Goal: Find specific page/section: Find specific page/section

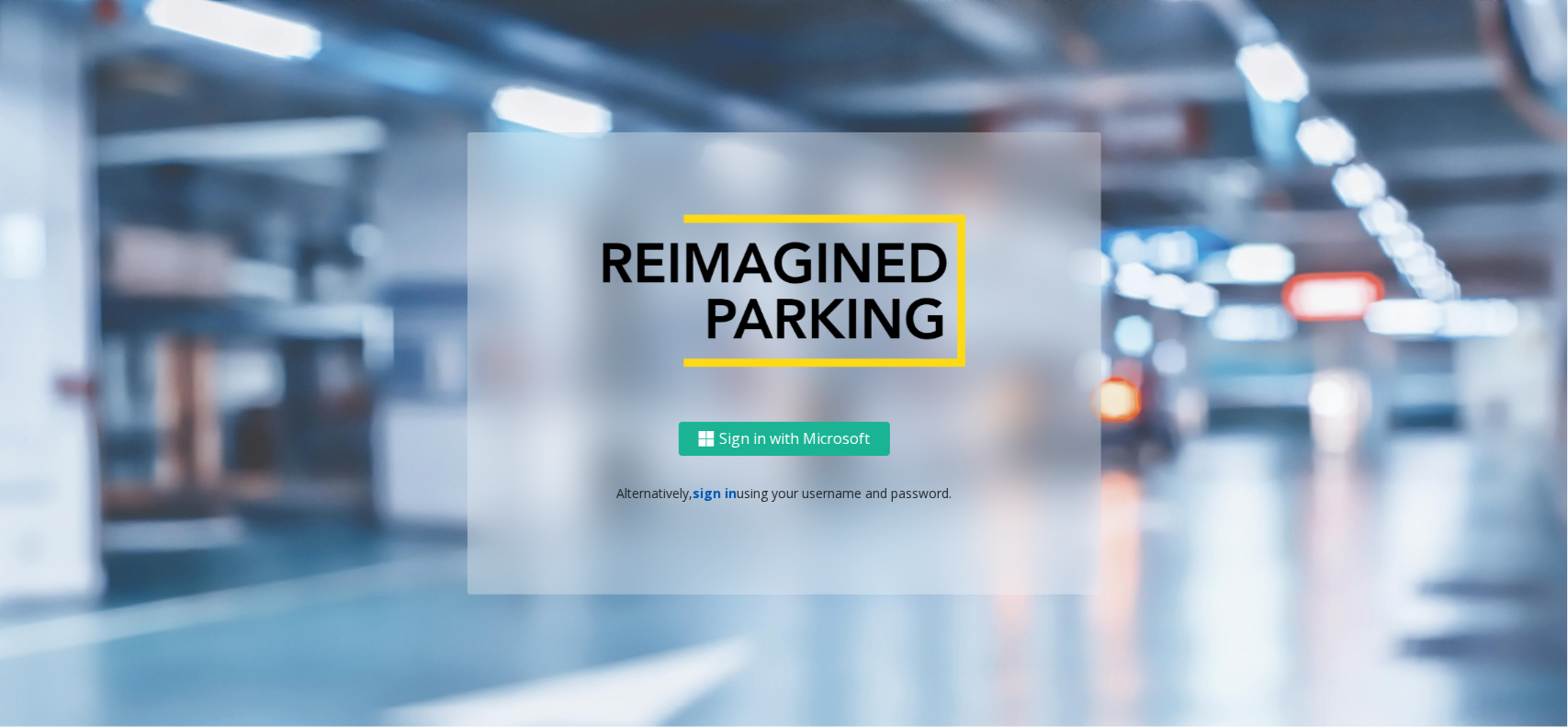
click at [703, 492] on link "sign in" at bounding box center [715, 493] width 44 height 18
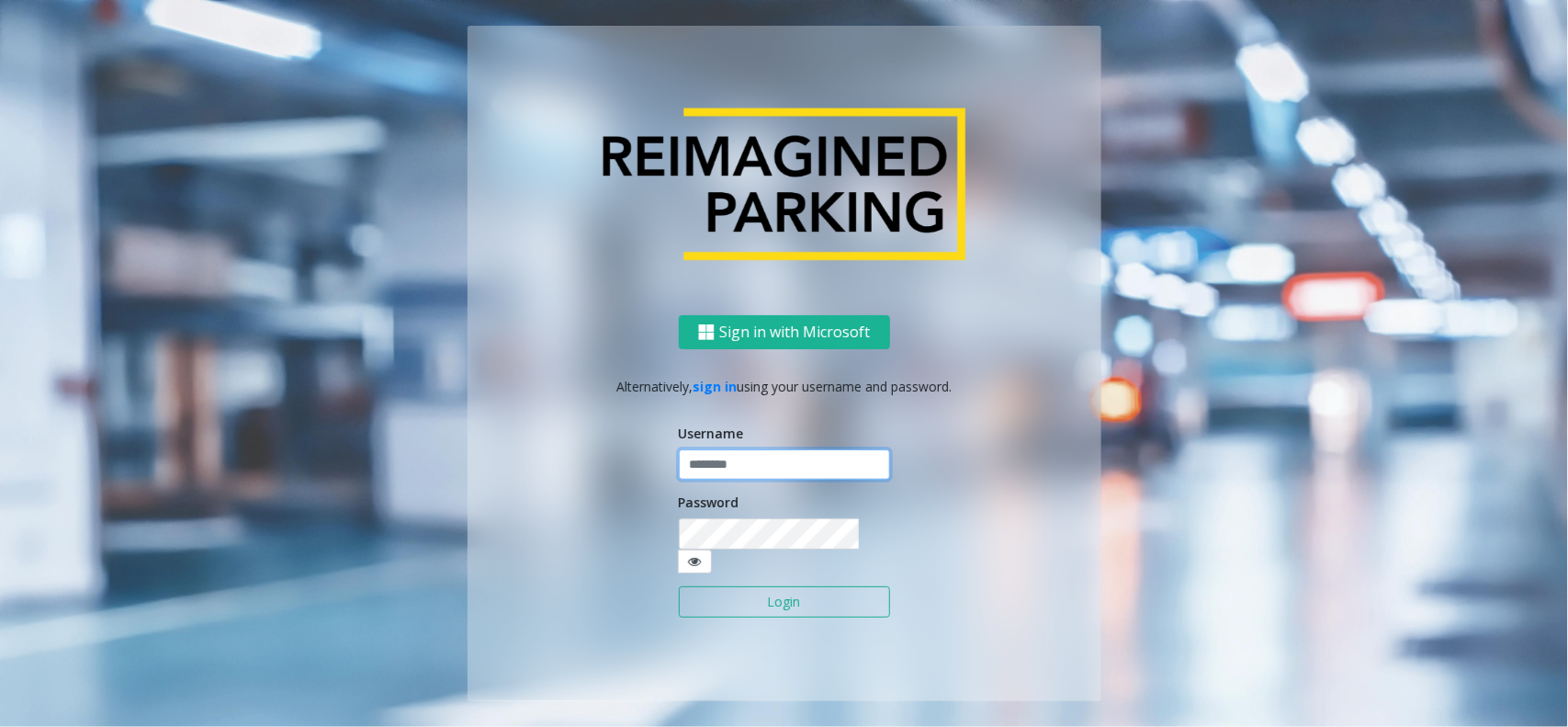
click at [728, 481] on input "text" at bounding box center [785, 465] width 212 height 31
type input "**********"
click at [761, 604] on button "Login" at bounding box center [785, 601] width 212 height 31
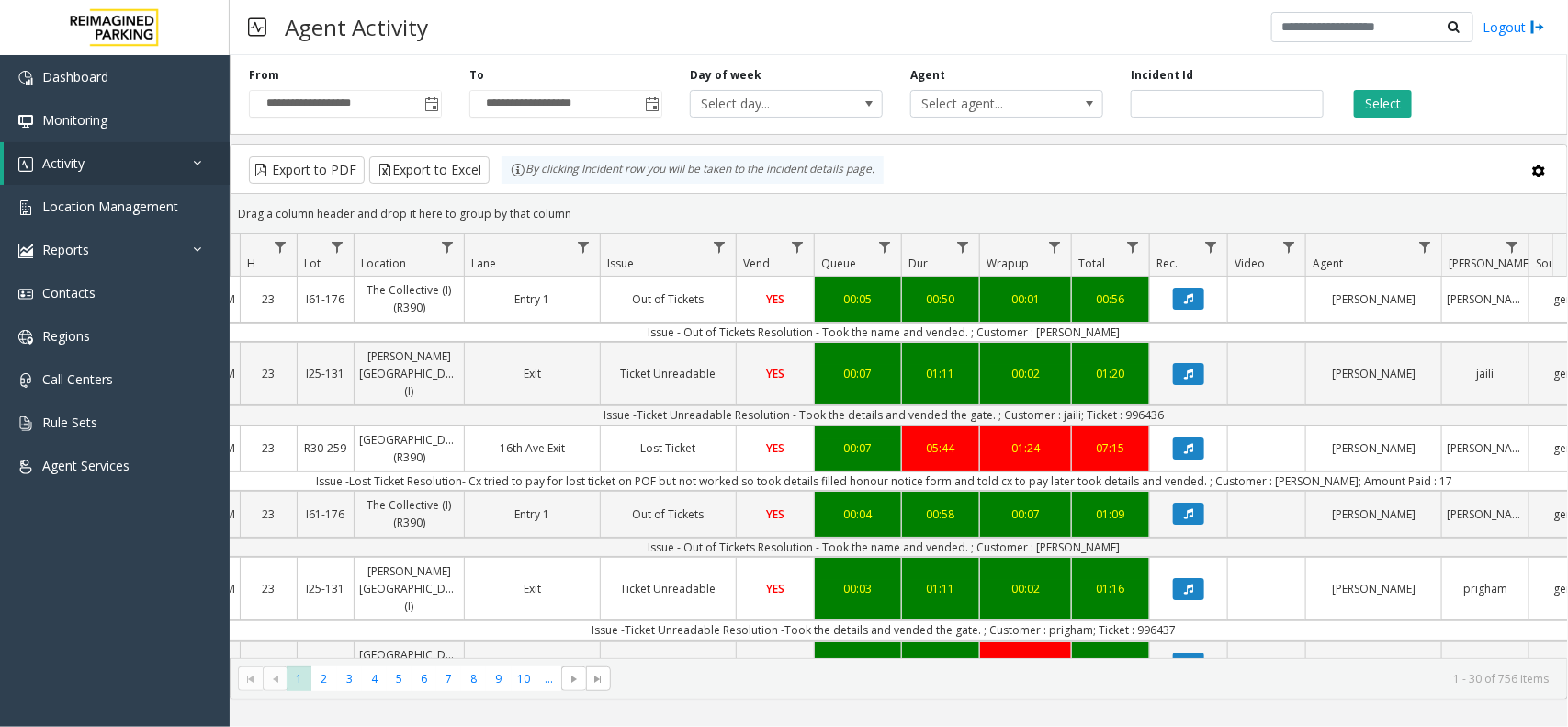
scroll to position [0, 283]
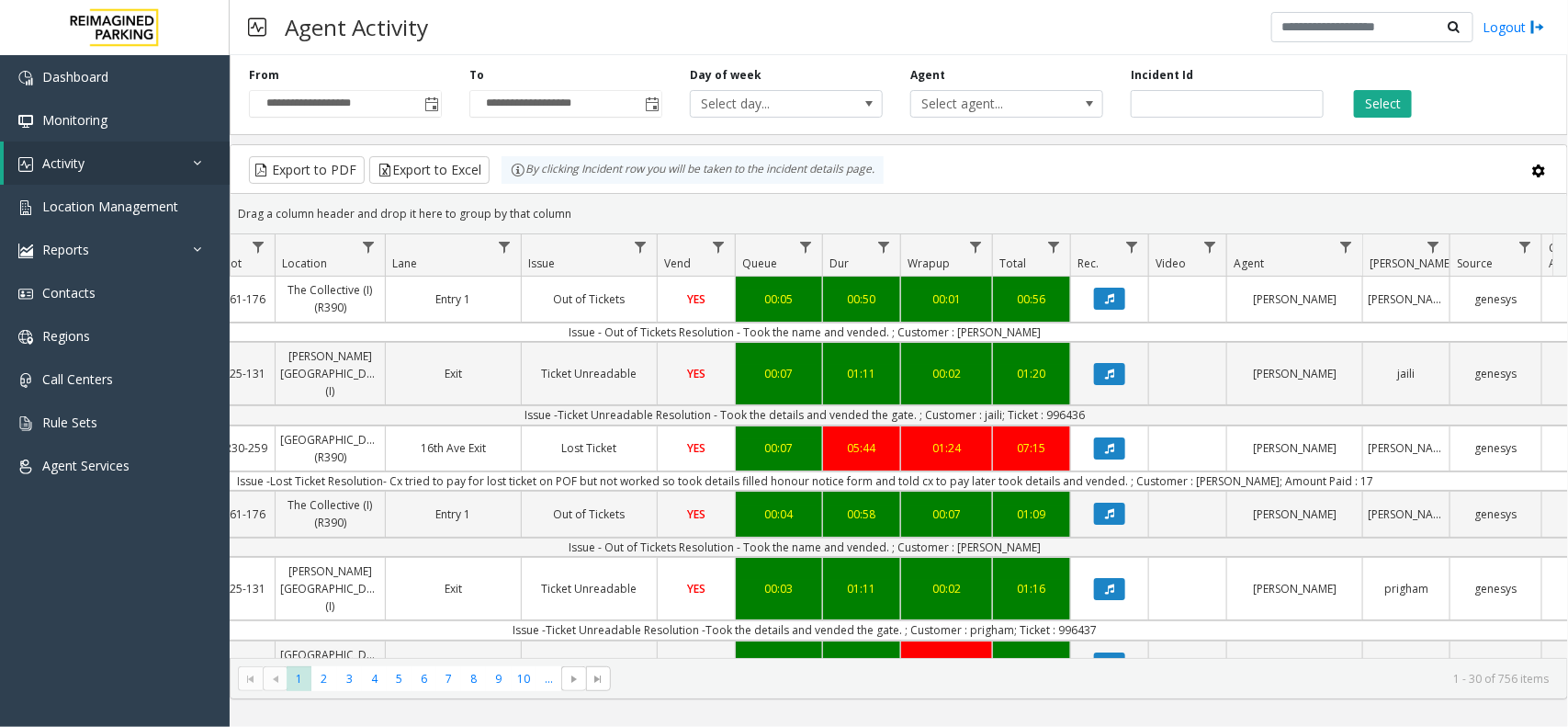
click at [1366, 134] on div "**********" at bounding box center [898, 91] width 1339 height 87
click at [1379, 109] on button "Select" at bounding box center [1383, 103] width 58 height 27
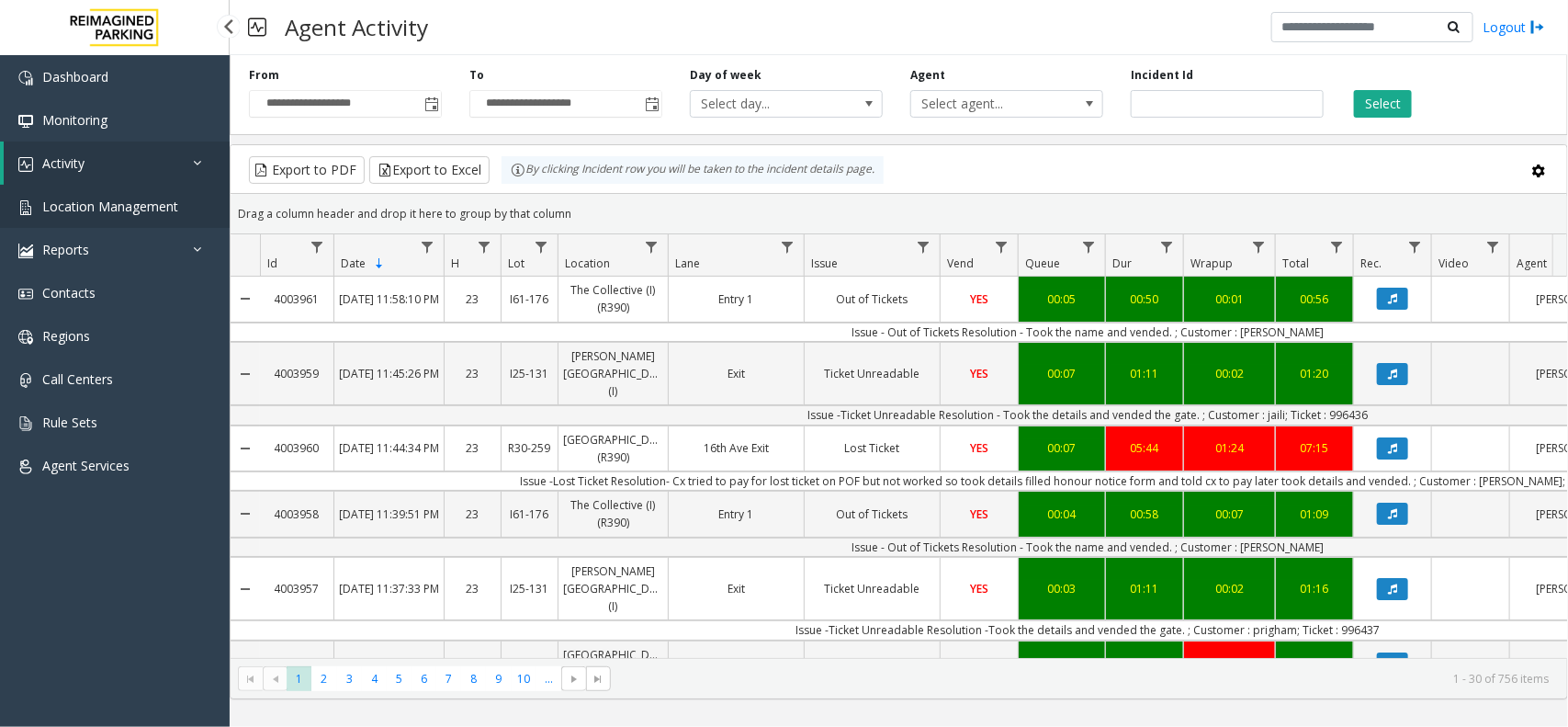
click at [128, 198] on span "Location Management" at bounding box center [110, 206] width 136 height 18
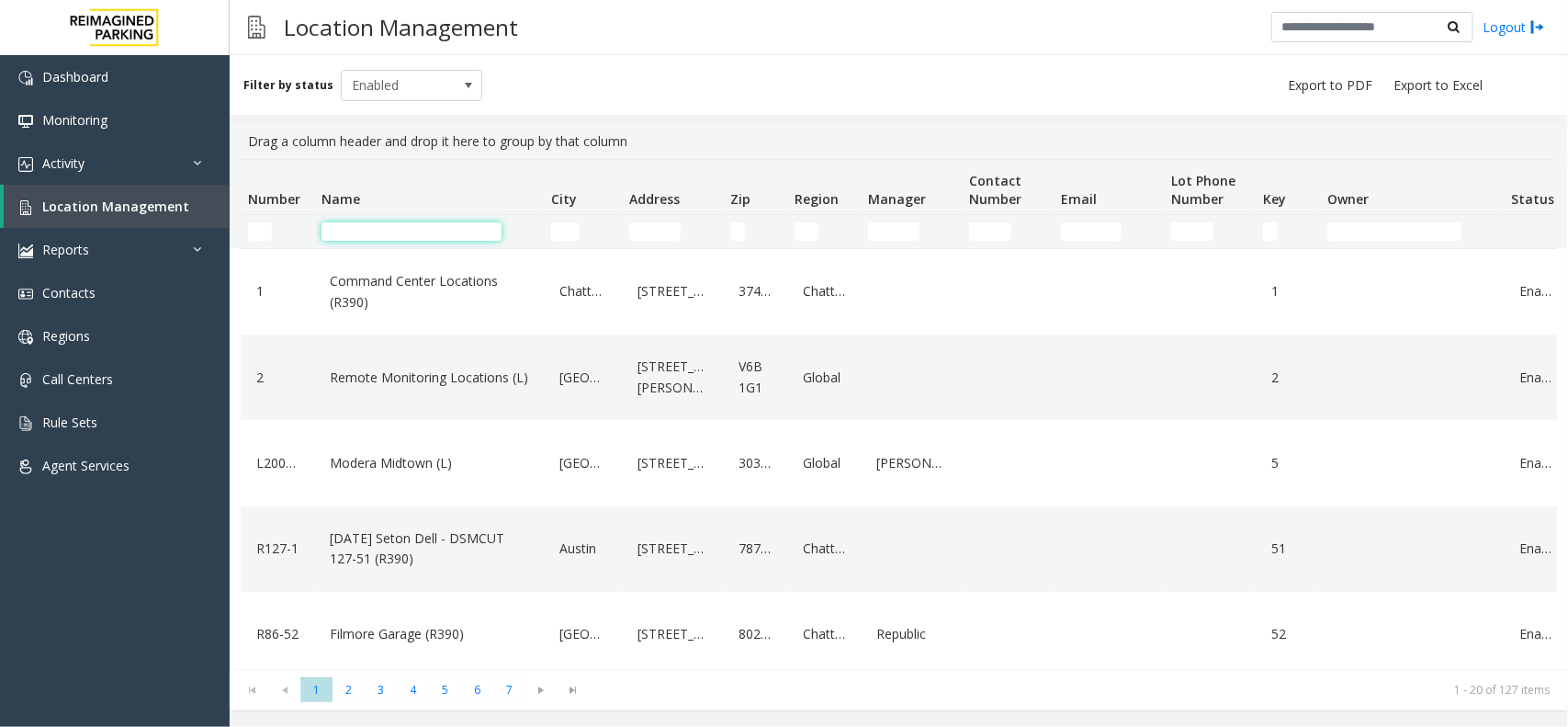
click at [455, 232] on input "Name Filter" at bounding box center [411, 231] width 180 height 19
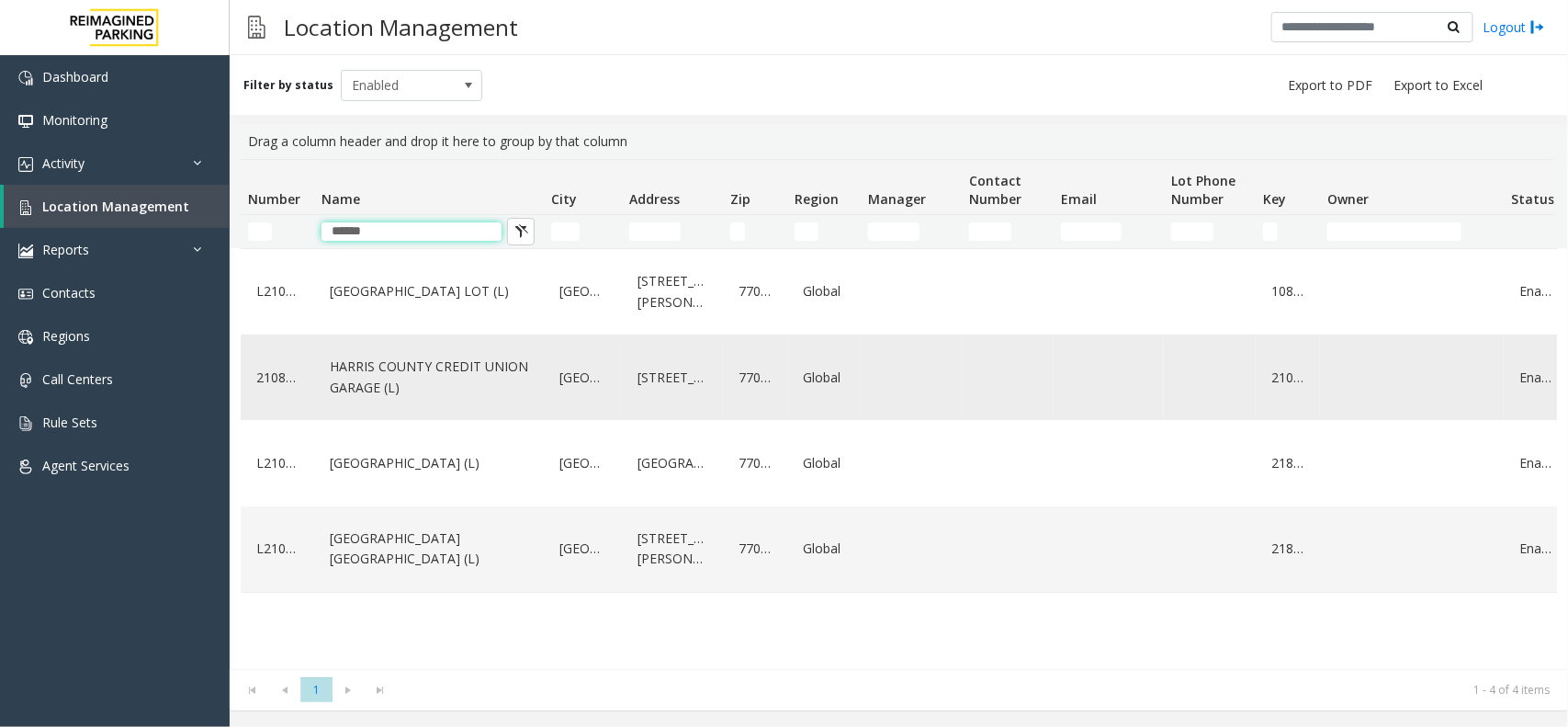
type input "******"
click at [484, 363] on link "HARRIS COUNTY CREDIT UNION GARAGE (L)" at bounding box center [429, 378] width 208 height 51
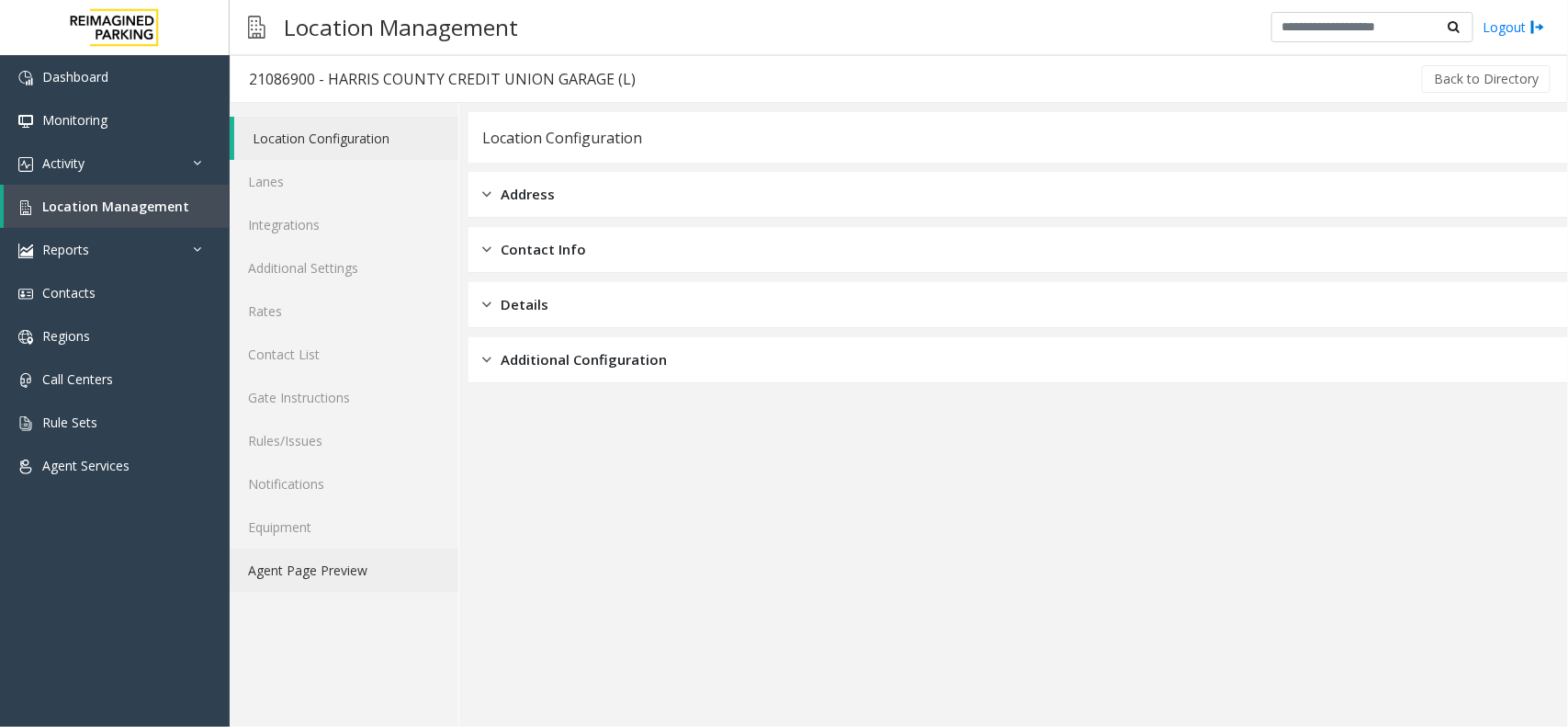
click at [375, 586] on link "Agent Page Preview" at bounding box center [344, 571] width 229 height 43
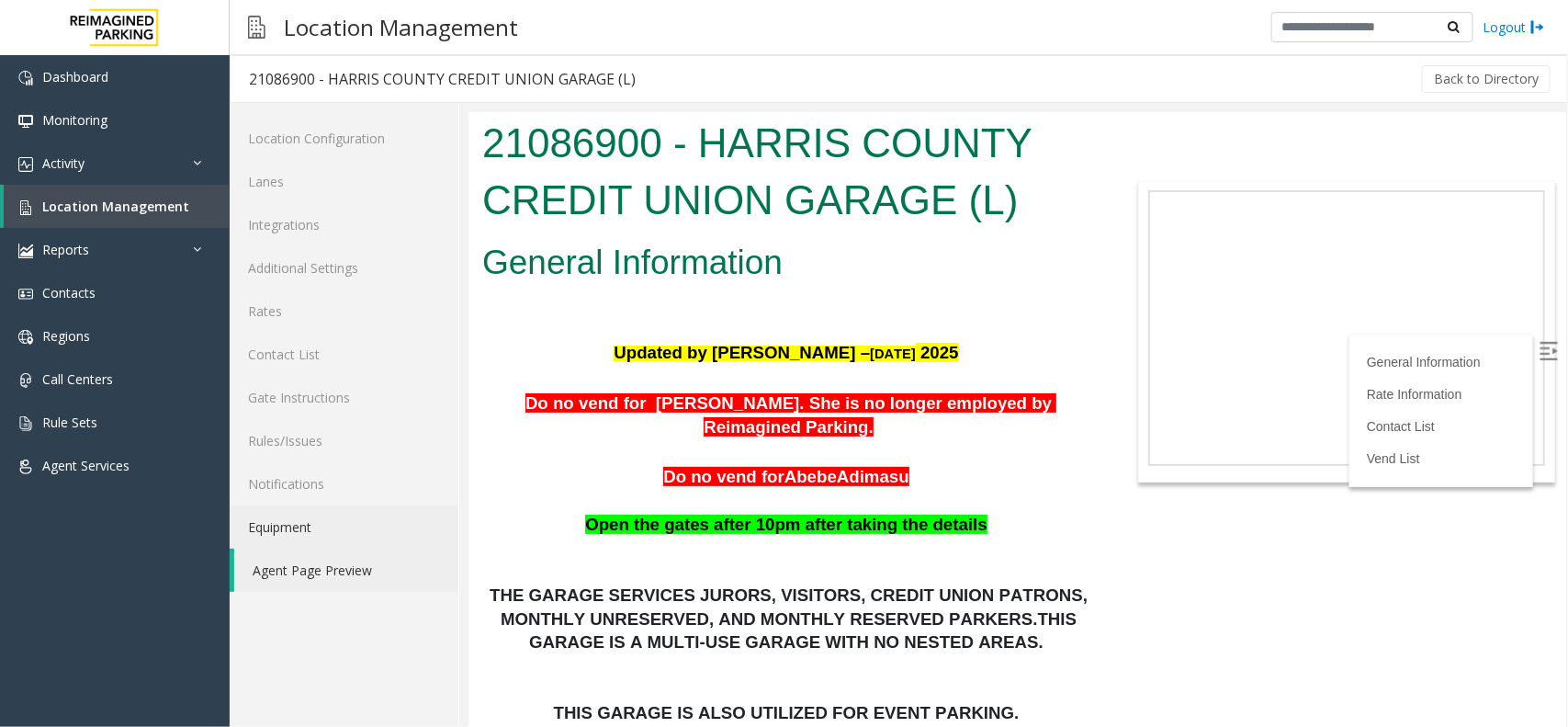
scroll to position [230, 0]
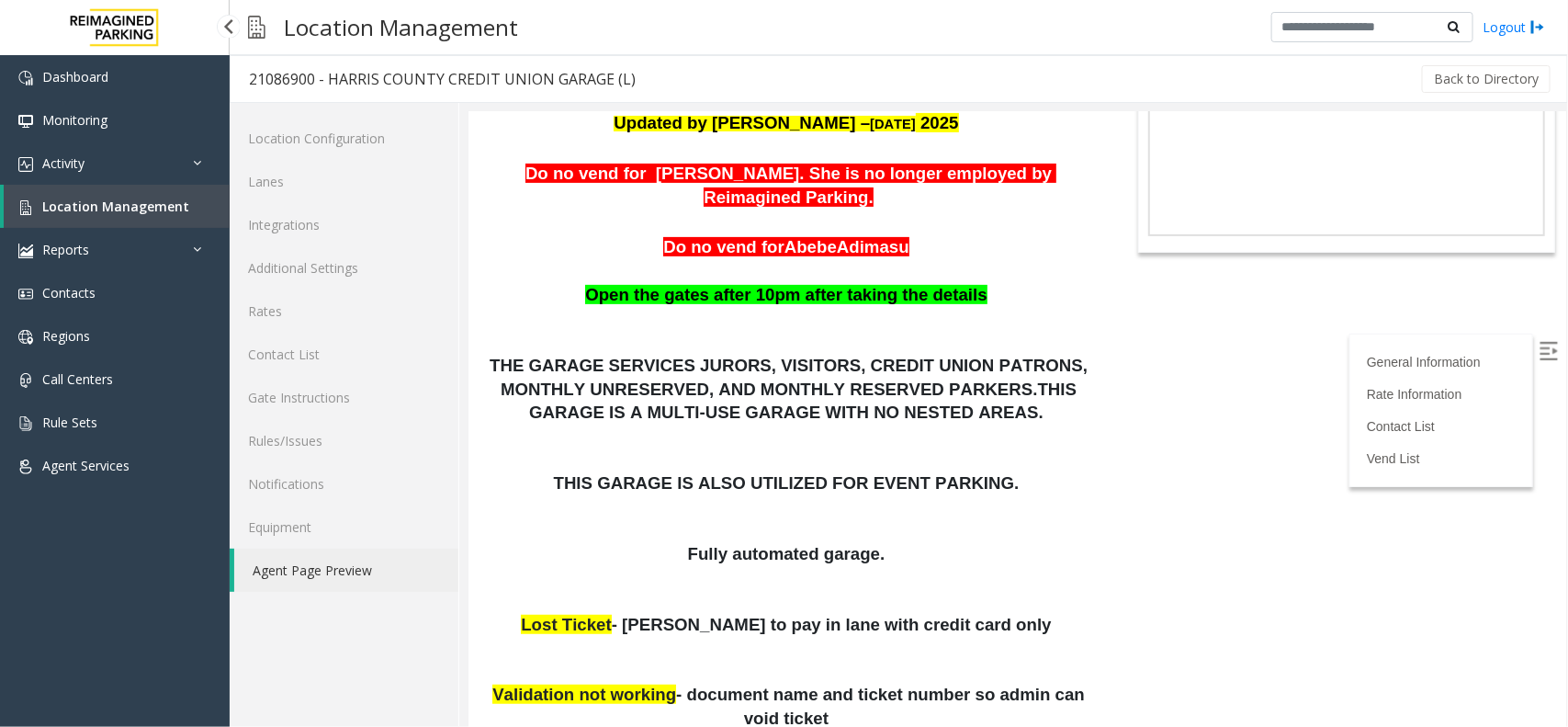
click at [124, 216] on link "Location Management" at bounding box center [116, 206] width 226 height 43
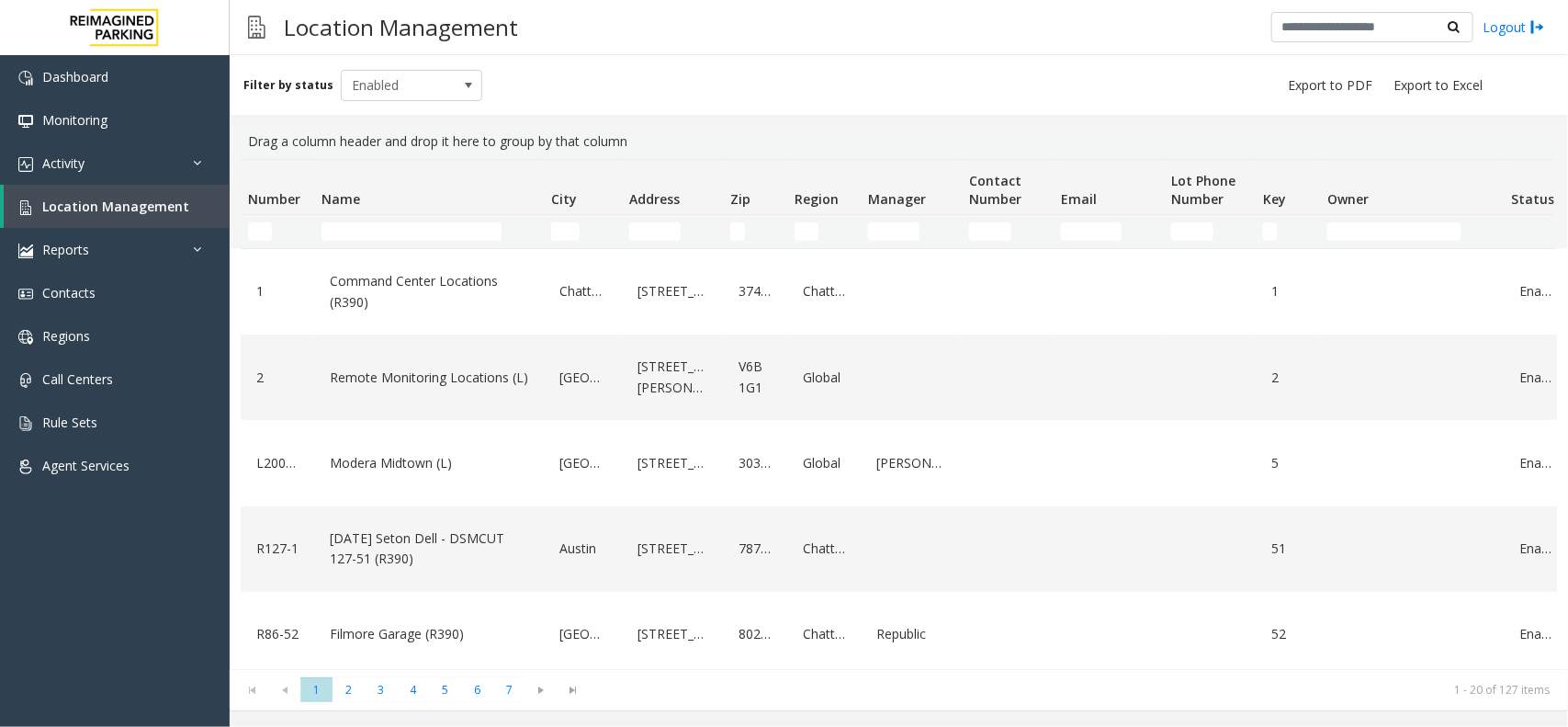
click at [429, 242] on td "Name Filter" at bounding box center [428, 231] width 229 height 33
click at [443, 226] on input "Name Filter" at bounding box center [411, 231] width 180 height 19
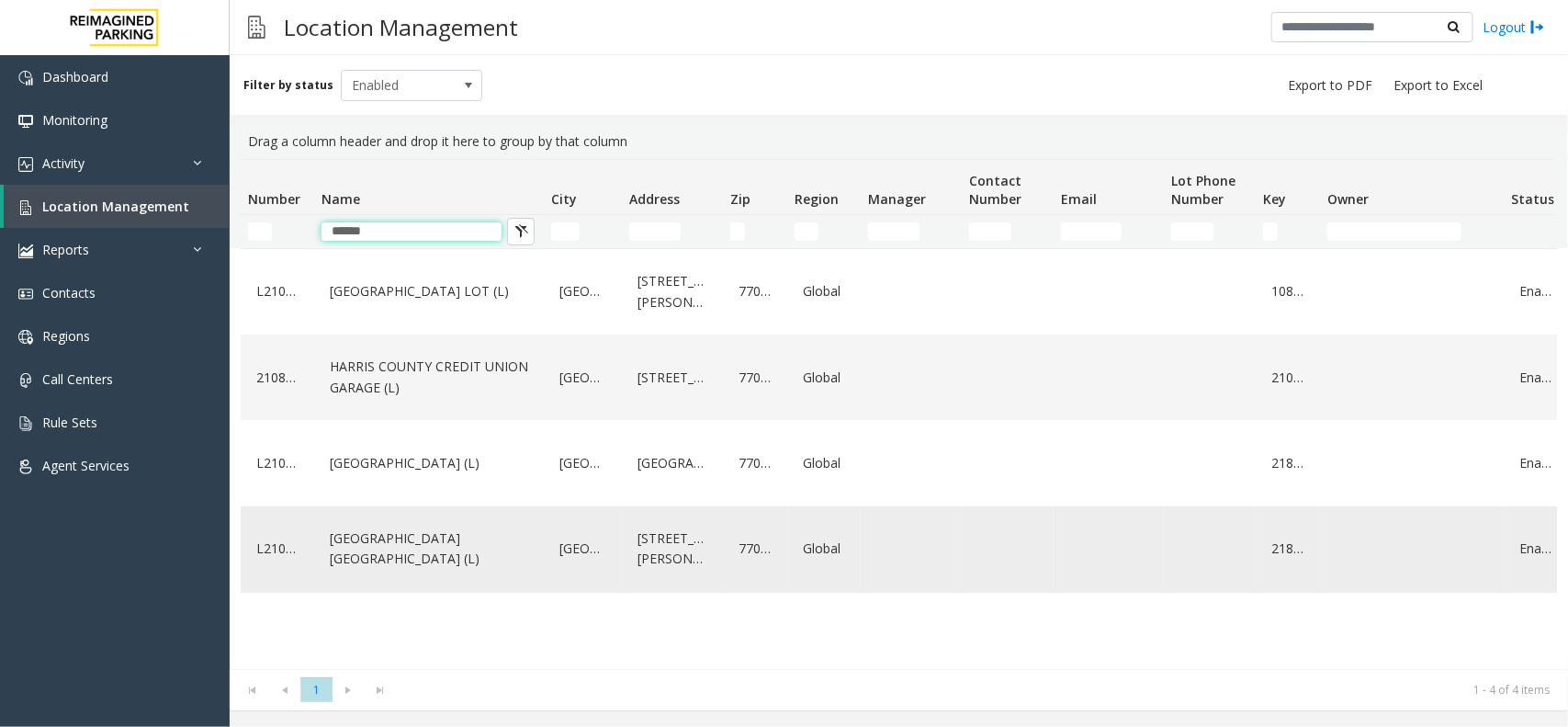
type input "******"
click at [377, 539] on link "[GEOGRAPHIC_DATA] [GEOGRAPHIC_DATA] (L)" at bounding box center [429, 549] width 208 height 51
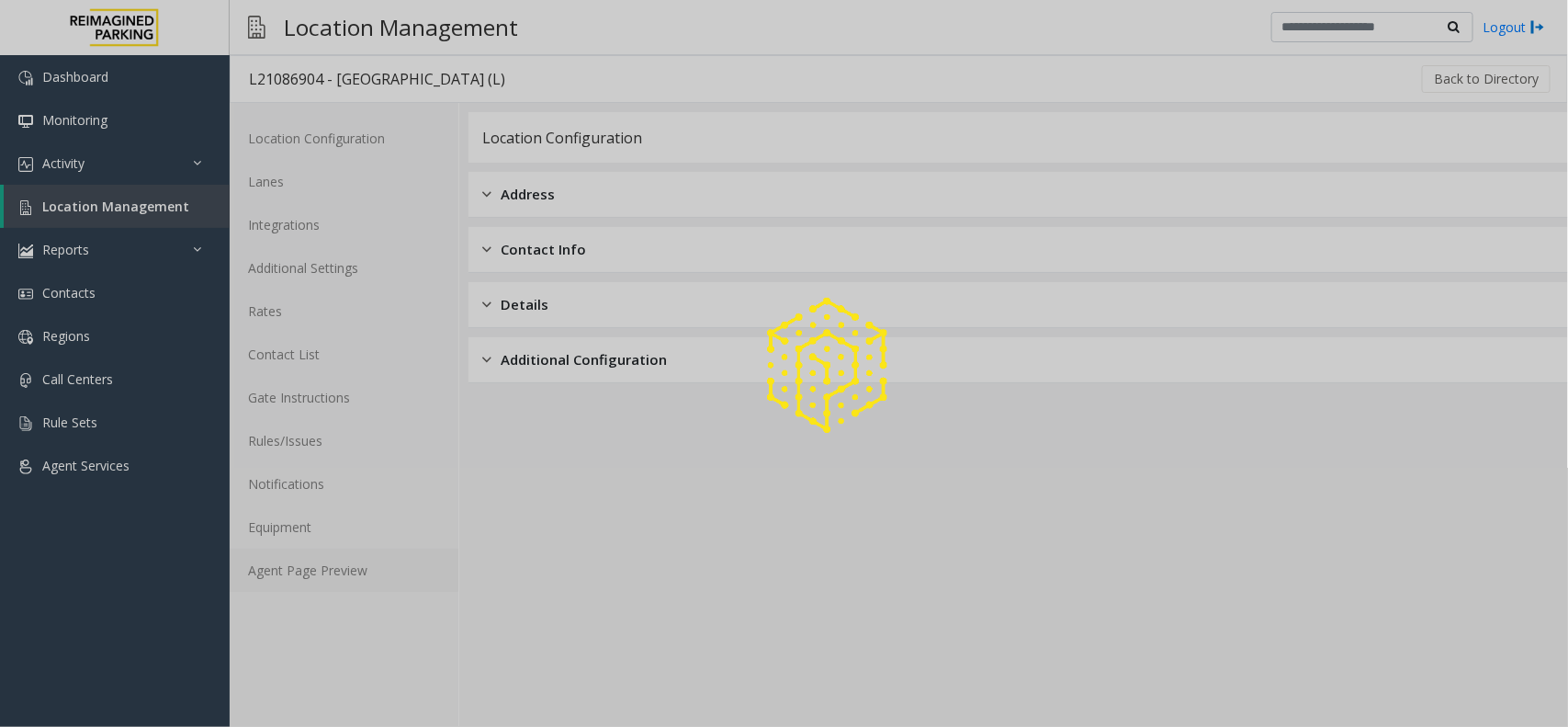
click at [331, 576] on link "Agent Page Preview" at bounding box center [344, 571] width 229 height 43
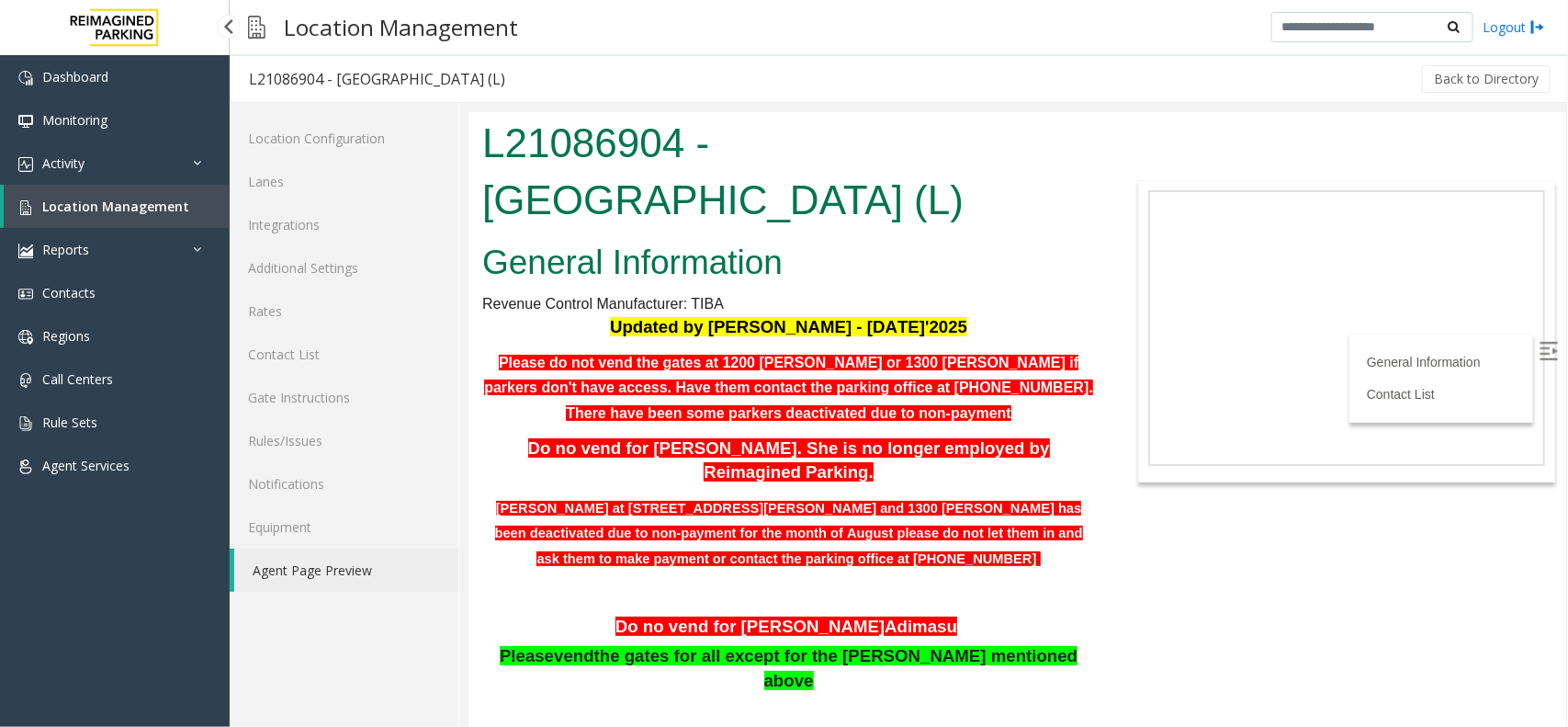
click at [176, 213] on span "Location Management" at bounding box center [115, 206] width 147 height 18
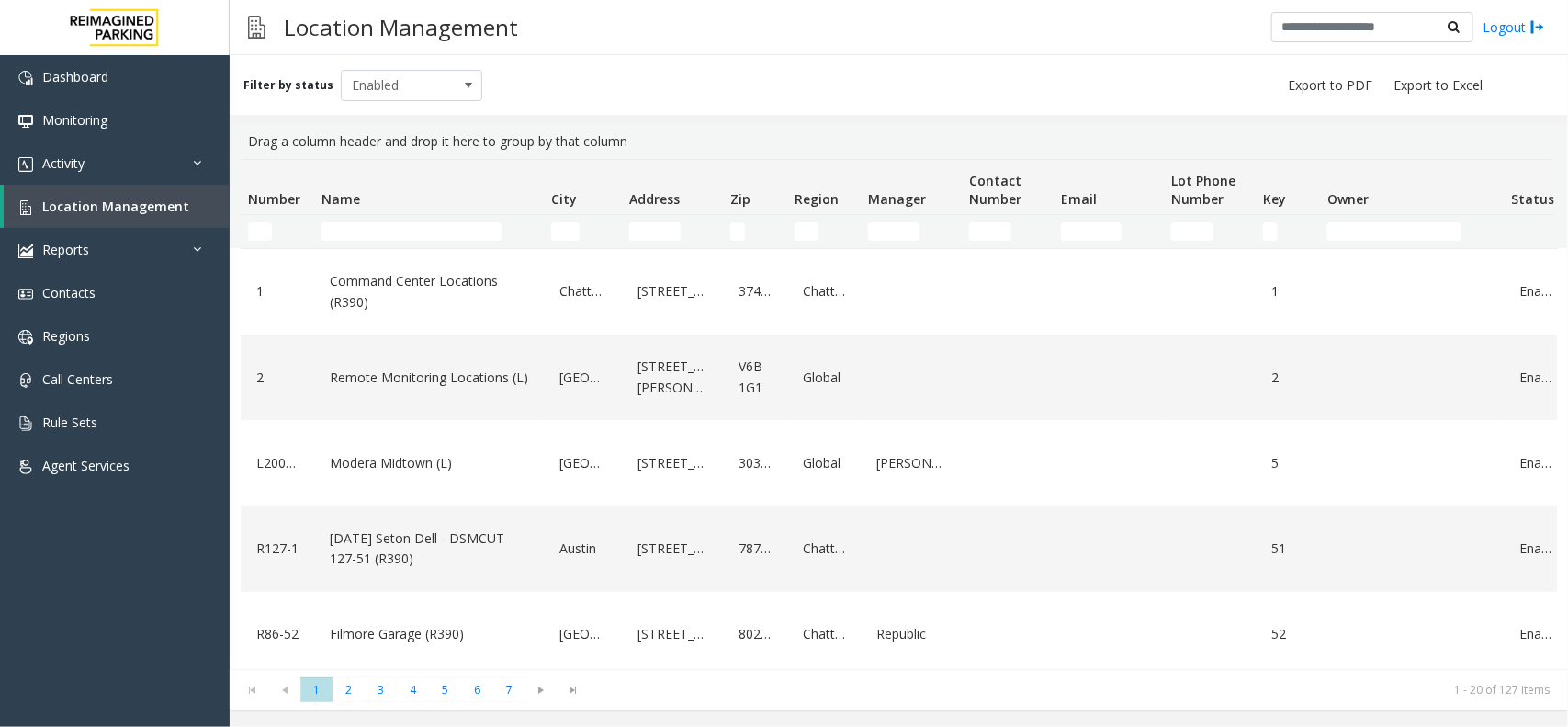
click at [425, 245] on td "Name Filter" at bounding box center [428, 231] width 229 height 33
click at [436, 234] on input "Name Filter" at bounding box center [411, 231] width 180 height 19
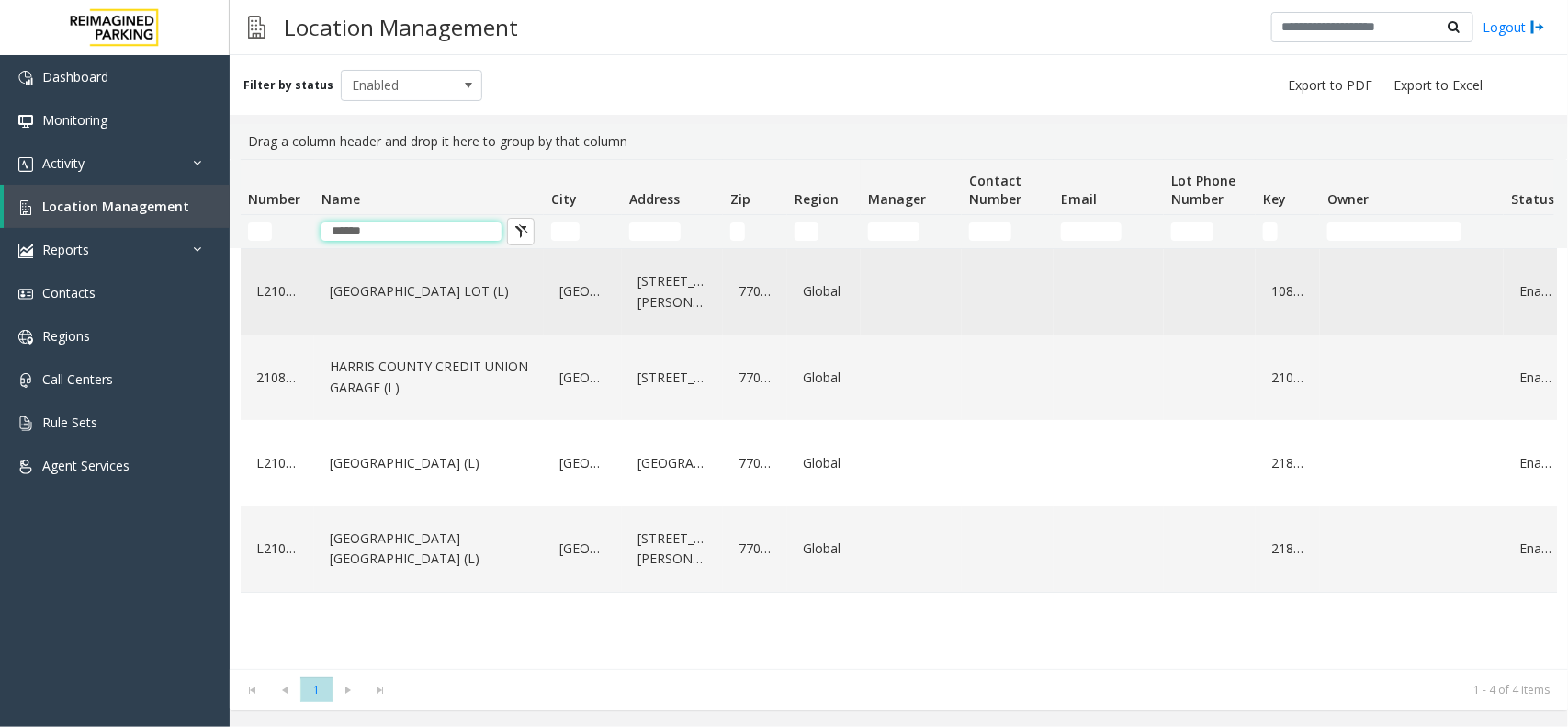
type input "******"
click at [482, 295] on link "[GEOGRAPHIC_DATA] LOT (L)" at bounding box center [429, 290] width 208 height 29
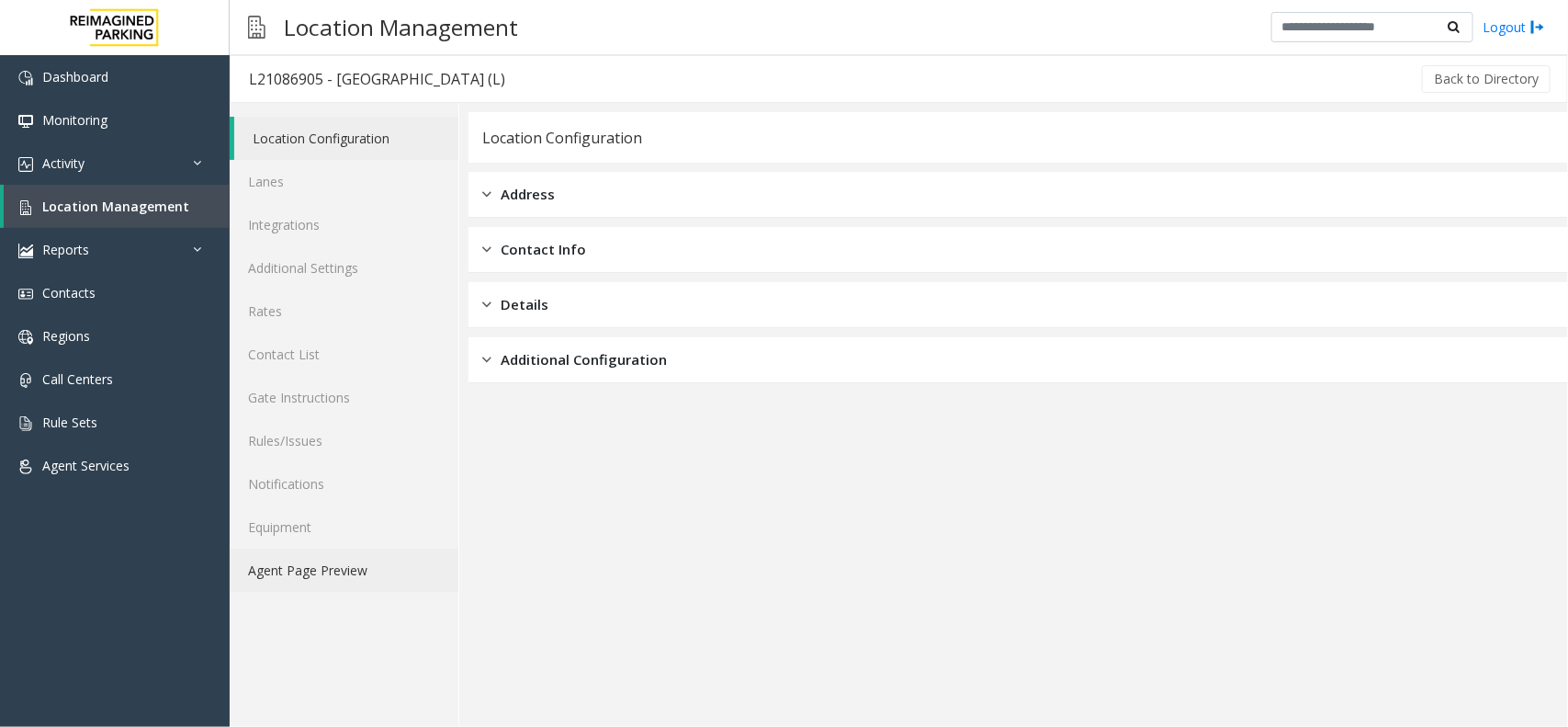
click at [315, 557] on link "Agent Page Preview" at bounding box center [344, 571] width 229 height 43
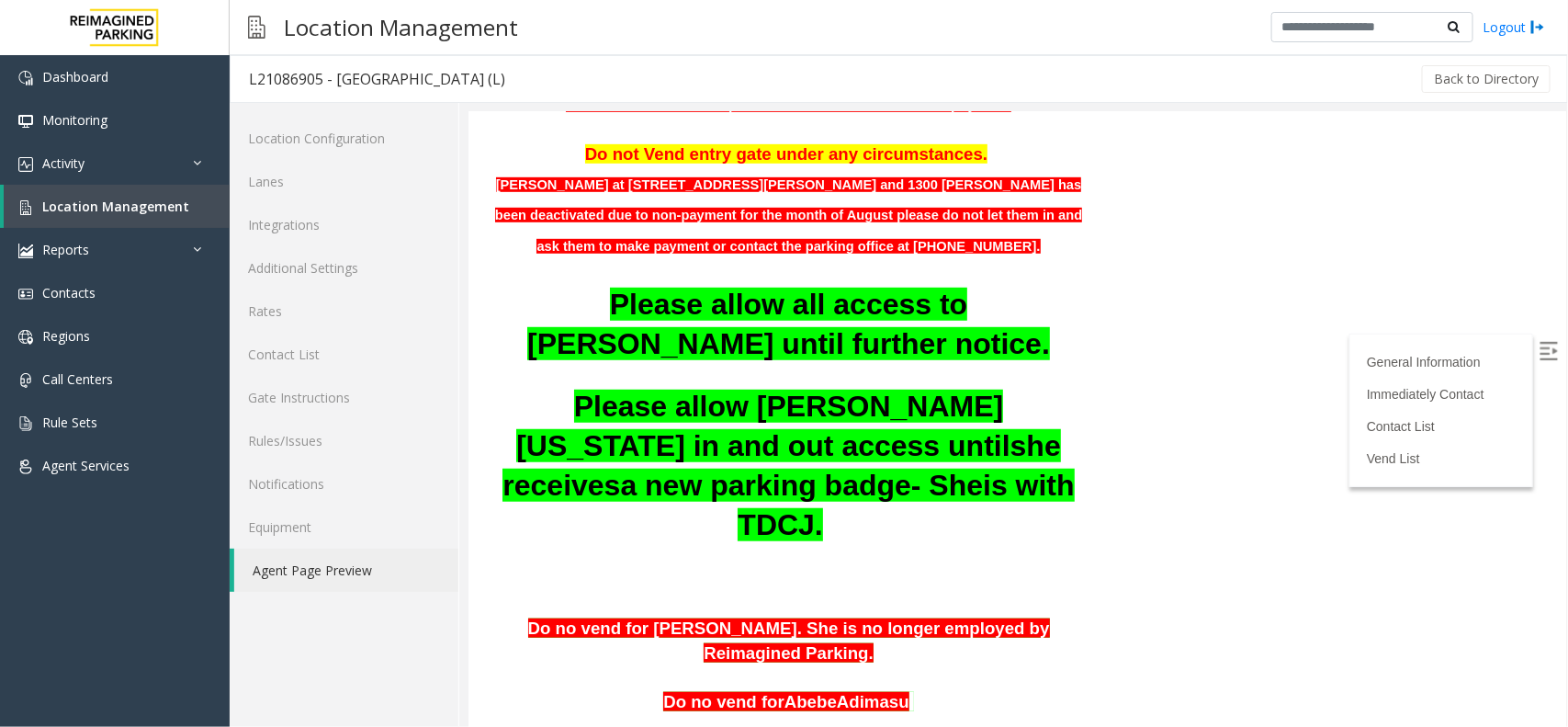
scroll to position [459, 0]
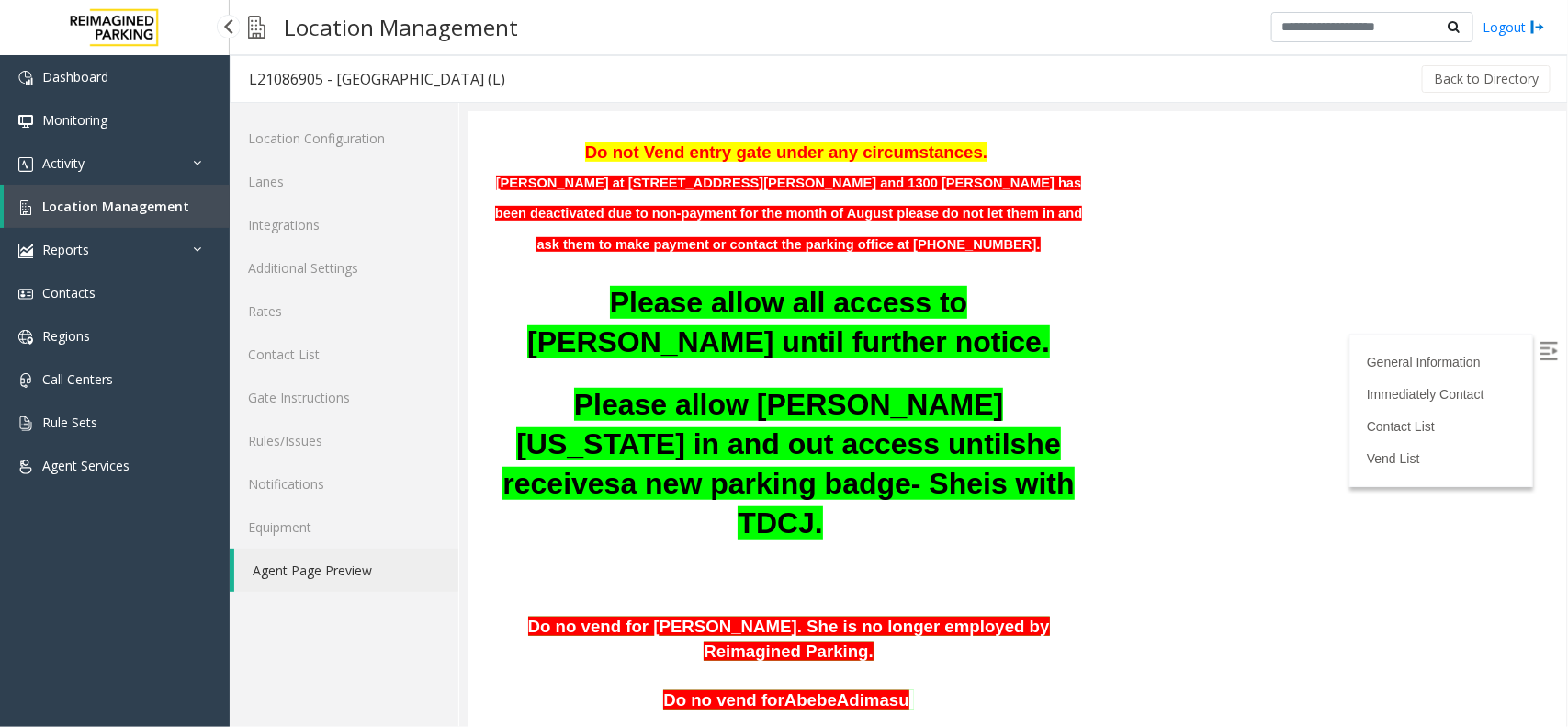
click at [175, 199] on span "Location Management" at bounding box center [115, 206] width 147 height 18
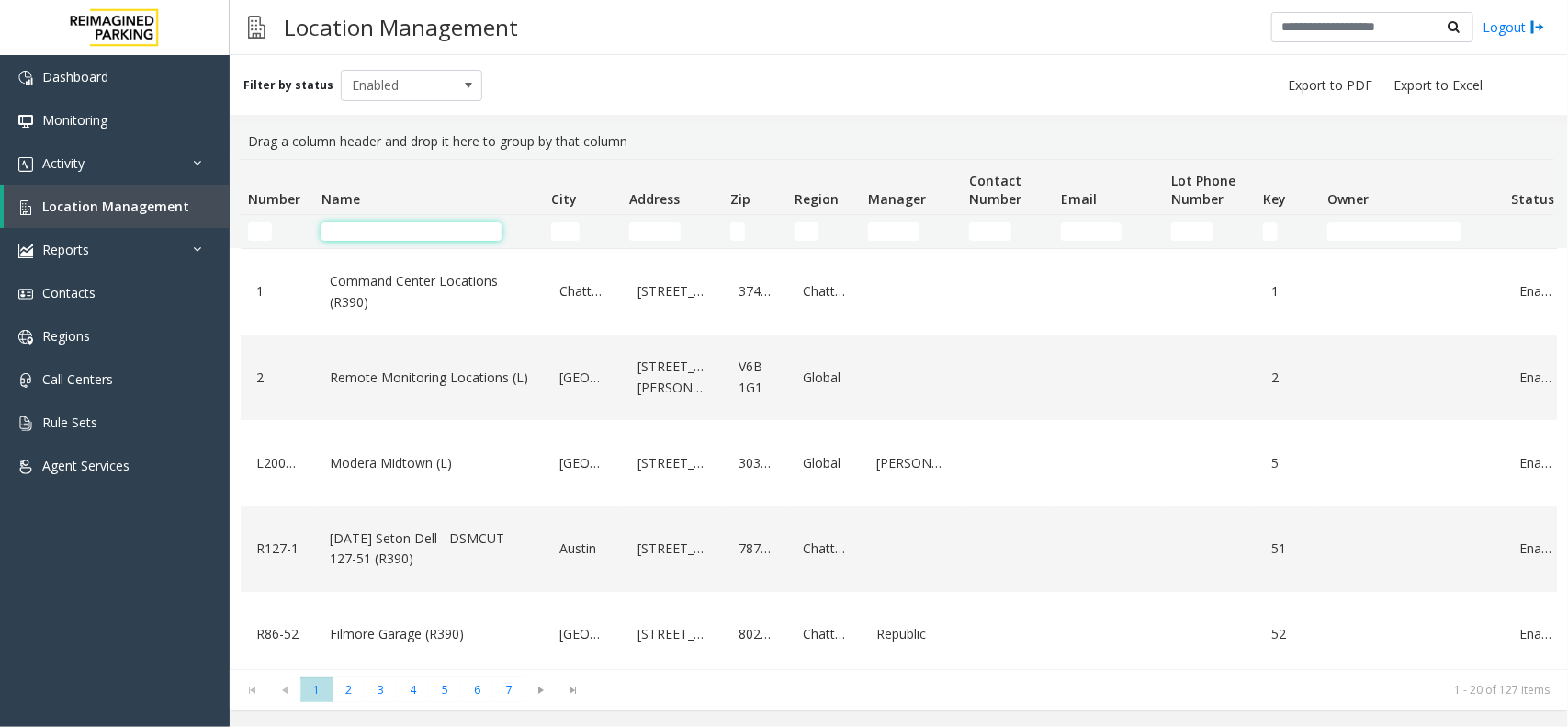
click at [459, 232] on input "Name Filter" at bounding box center [411, 231] width 180 height 19
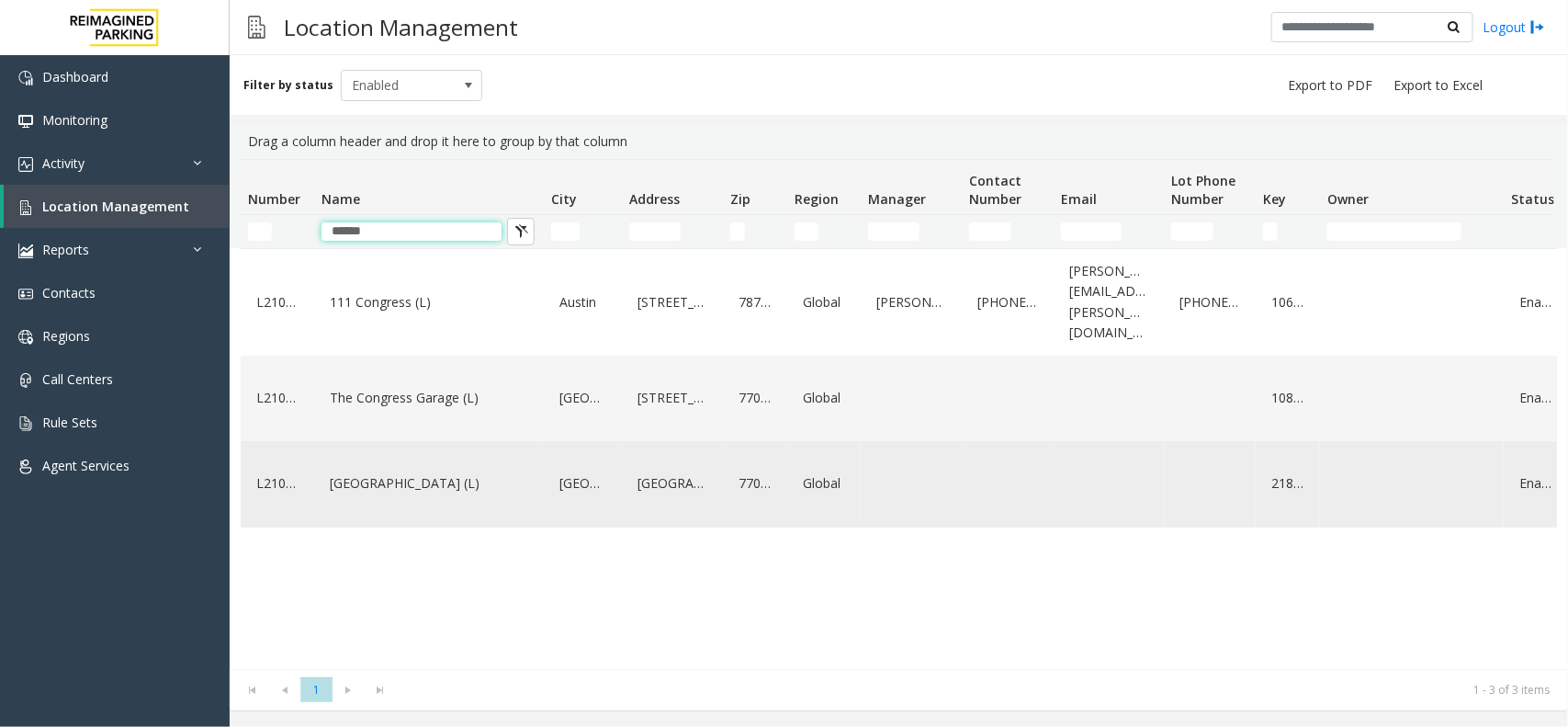
type input "******"
click at [427, 468] on link "[GEOGRAPHIC_DATA] (L)" at bounding box center [429, 482] width 208 height 29
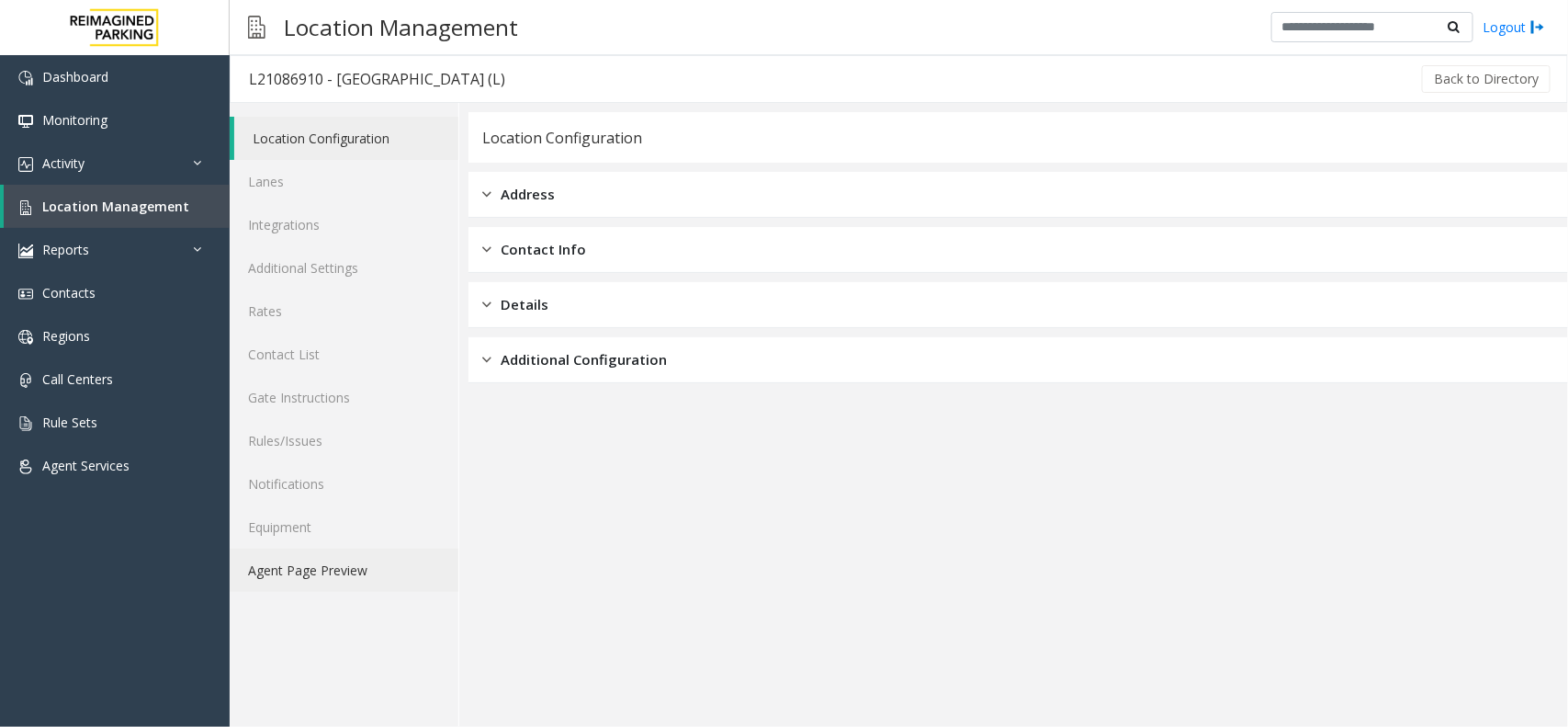
click at [336, 558] on link "Agent Page Preview" at bounding box center [344, 571] width 229 height 43
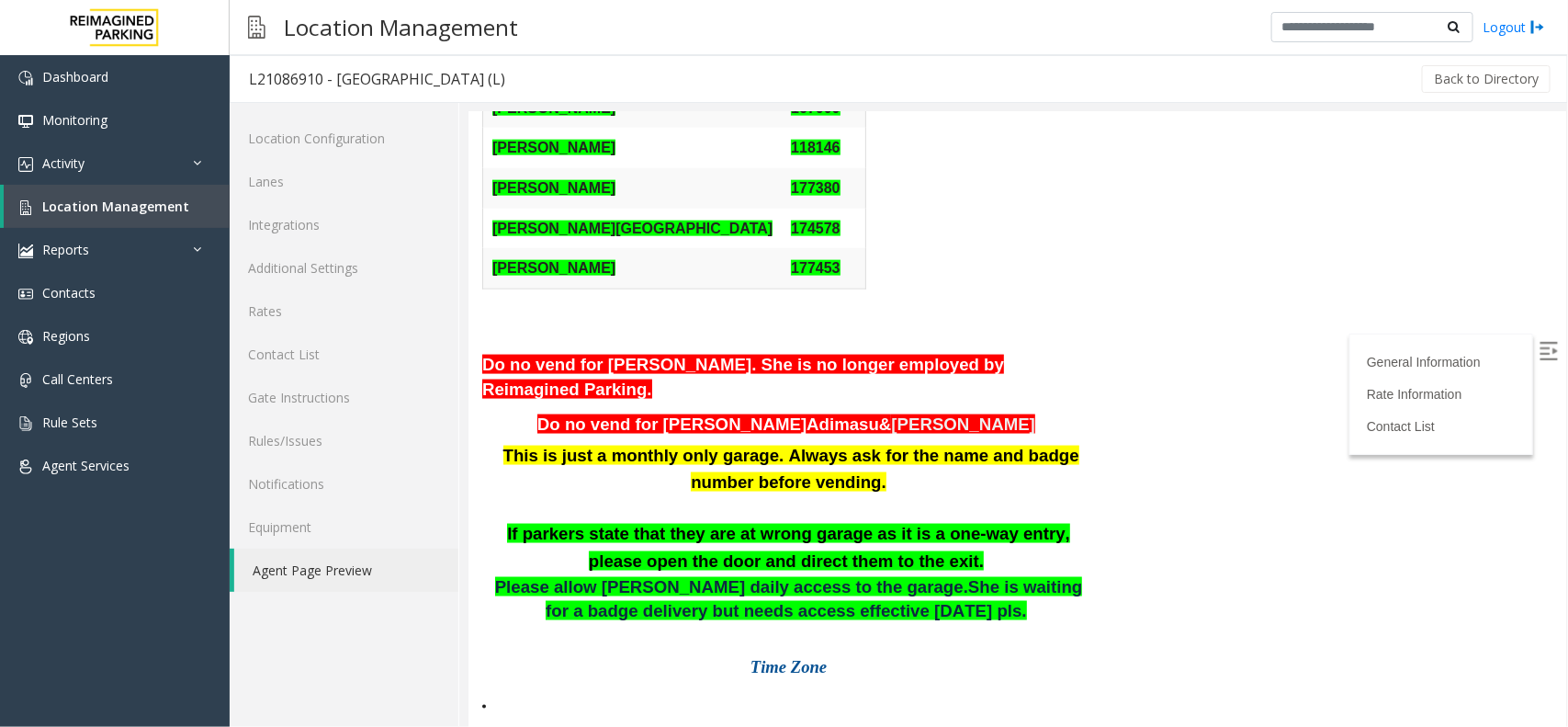
scroll to position [1264, 0]
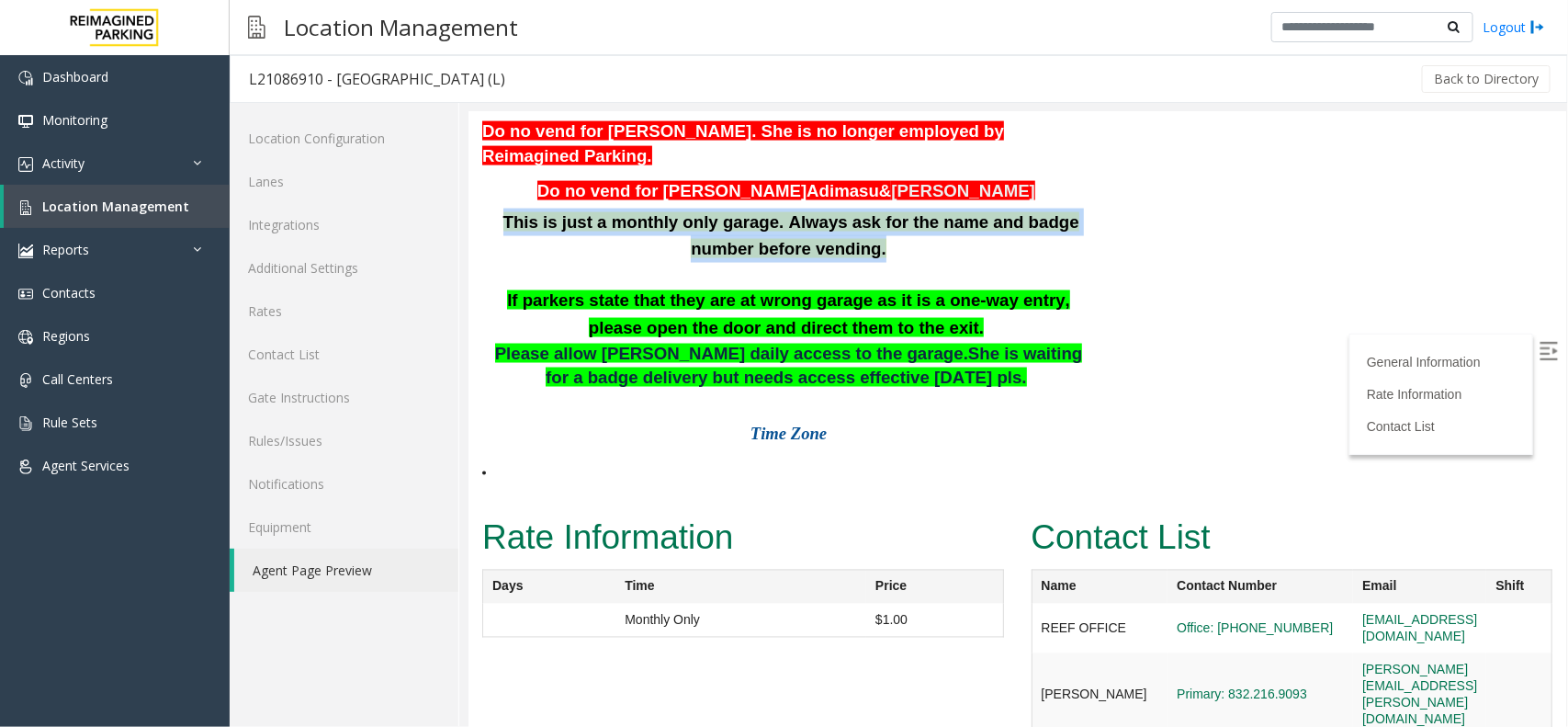
drag, startPoint x: 505, startPoint y: 293, endPoint x: 1090, endPoint y: 330, distance: 586.2
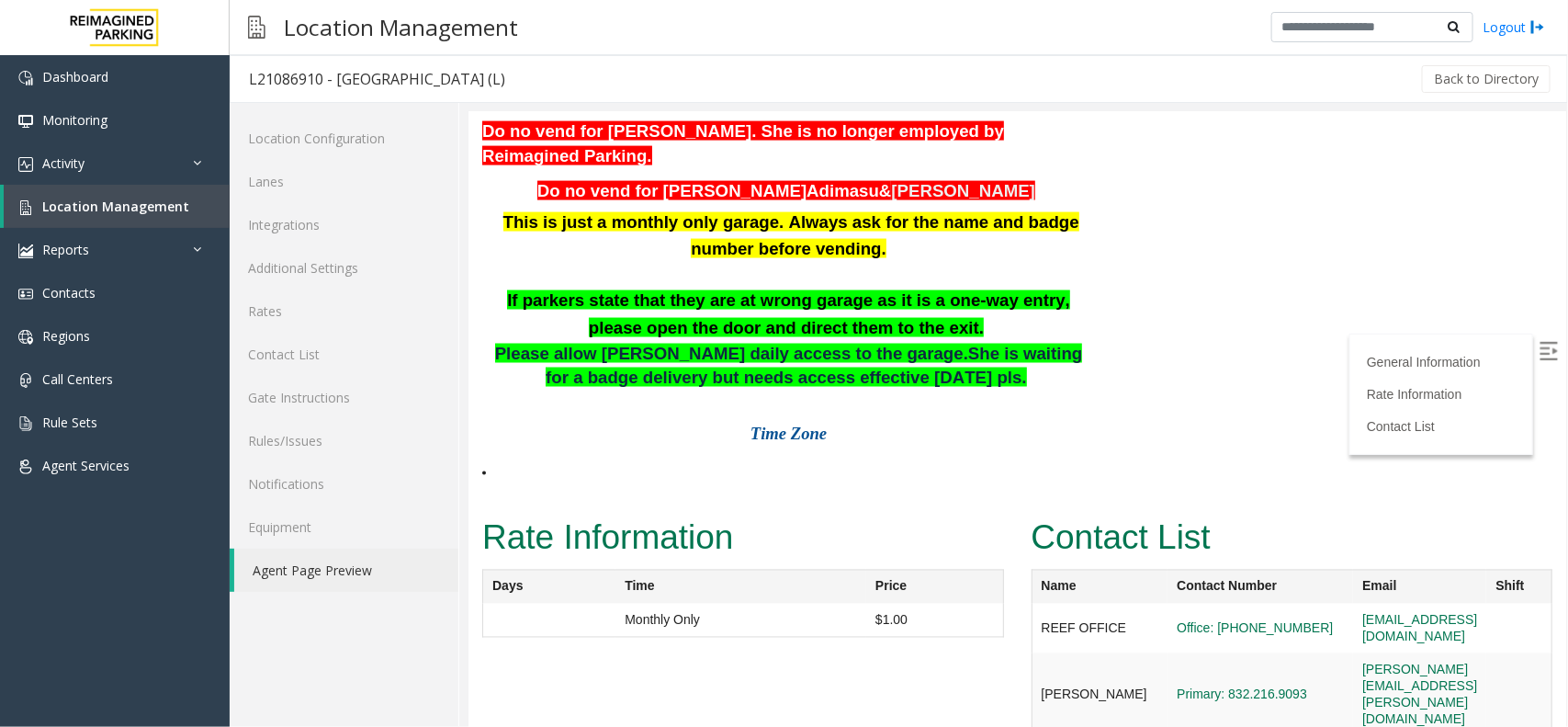
click at [973, 286] on p at bounding box center [788, 274] width 613 height 24
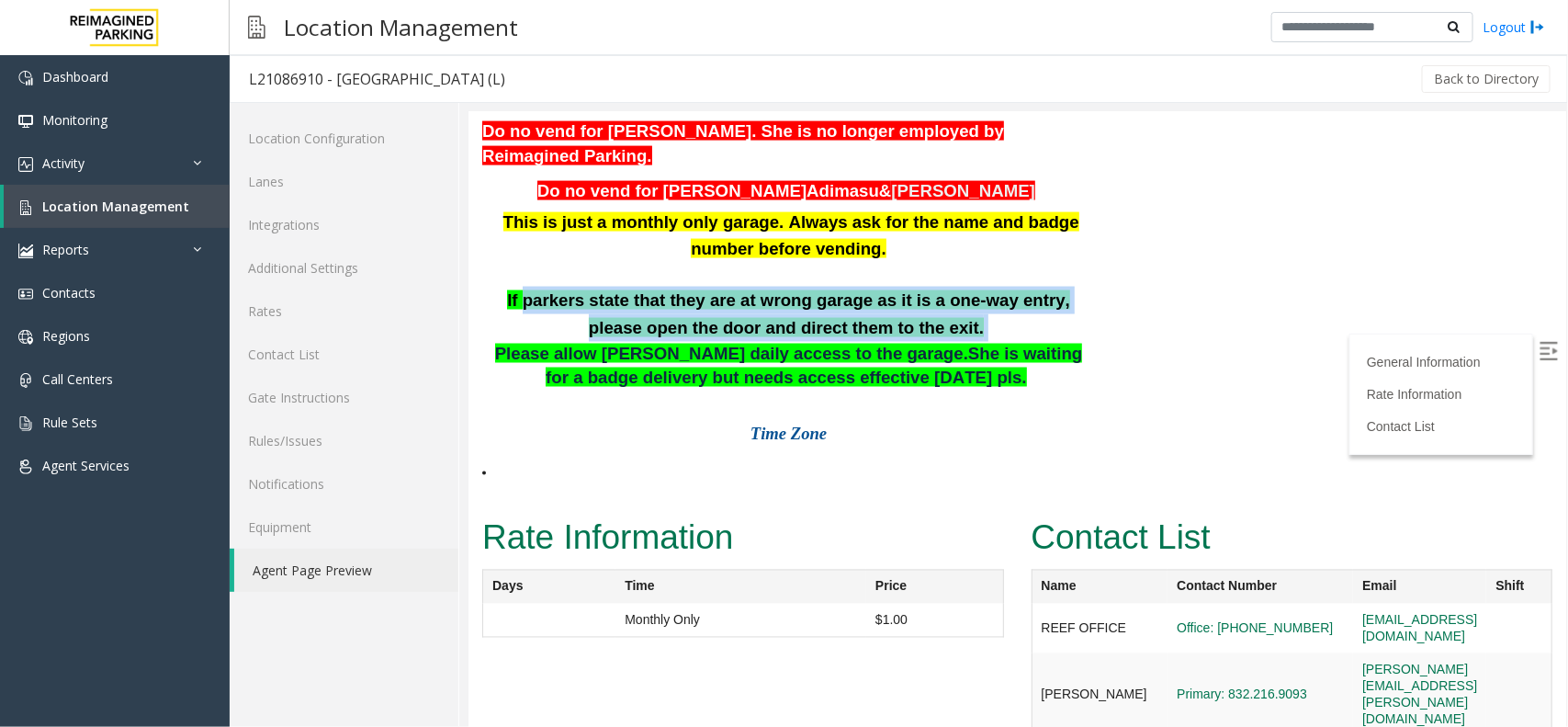
drag, startPoint x: 507, startPoint y: 376, endPoint x: 1070, endPoint y: 397, distance: 563.4
click at [1070, 341] on p "If parkers state that they are at wrong garage as it is a one-way entry, please…" at bounding box center [788, 313] width 613 height 55
click at [1003, 341] on p "If parkers state that they are at wrong garage as it is a one-way entry, please…" at bounding box center [788, 313] width 613 height 55
drag, startPoint x: 974, startPoint y: 408, endPoint x: 809, endPoint y: 349, distance: 175.2
click at [809, 341] on div "This is just a monthly only garage. Always ask for the name and badge number be…" at bounding box center [788, 274] width 613 height 133
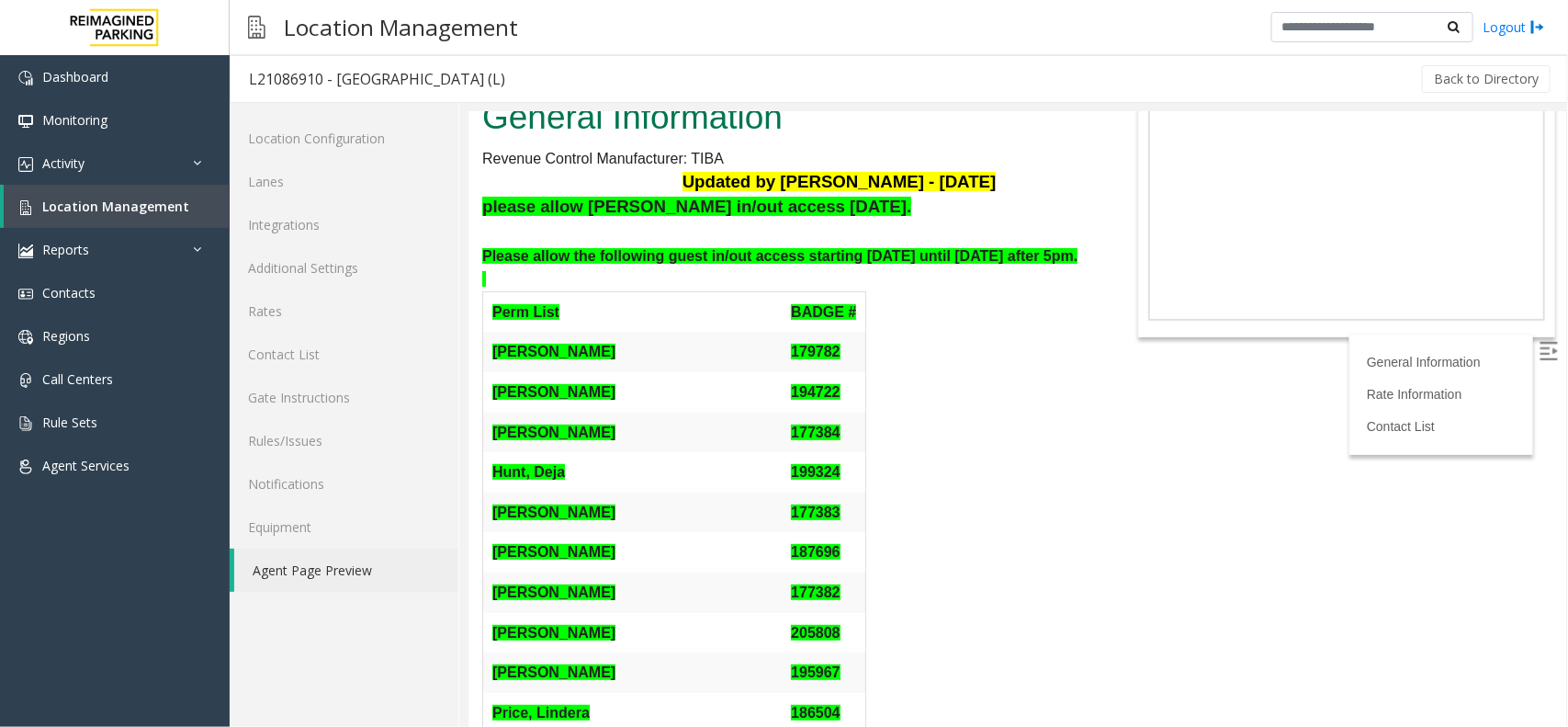
scroll to position [115, 0]
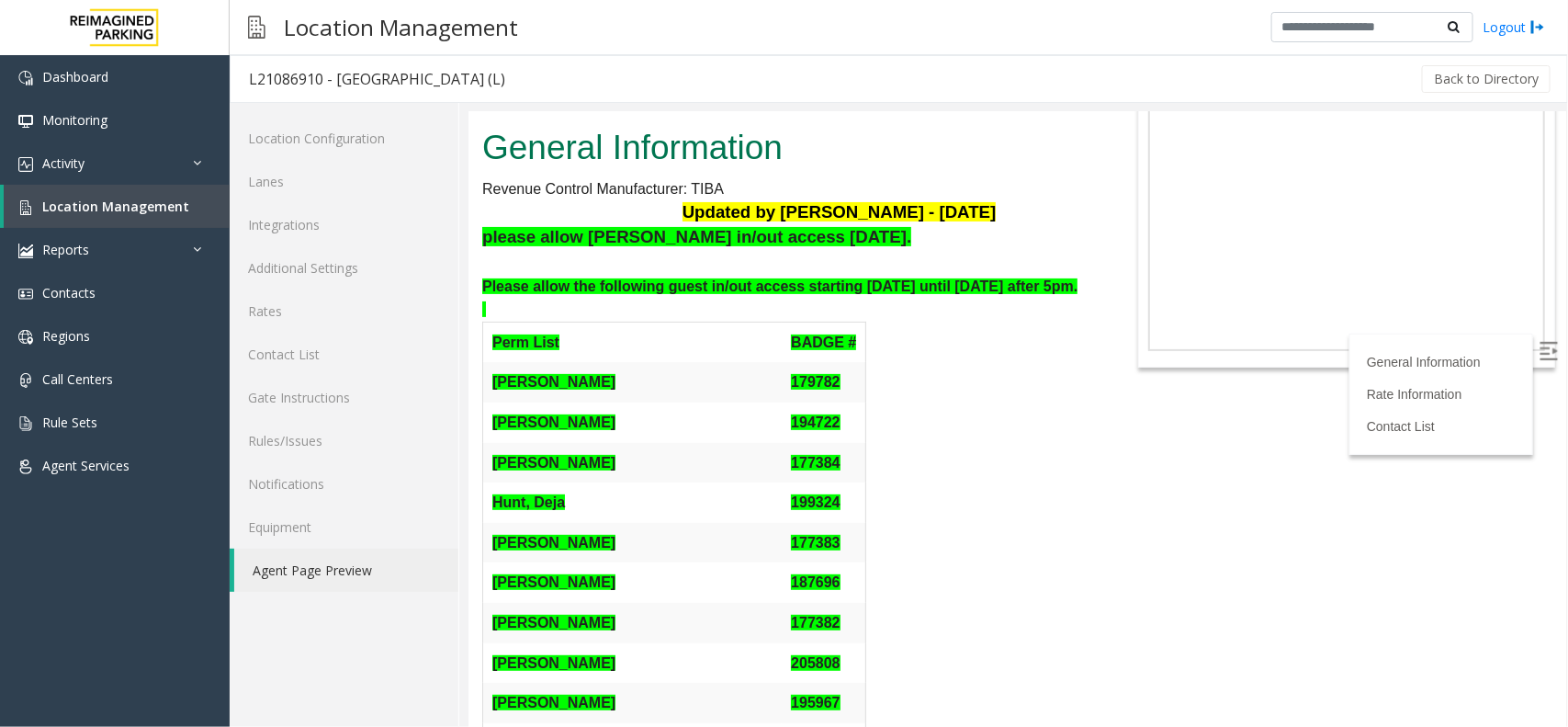
click at [925, 298] on p "Please allow the following guest in/out access starting [DATE] until [DATE] aft…" at bounding box center [788, 286] width 613 height 24
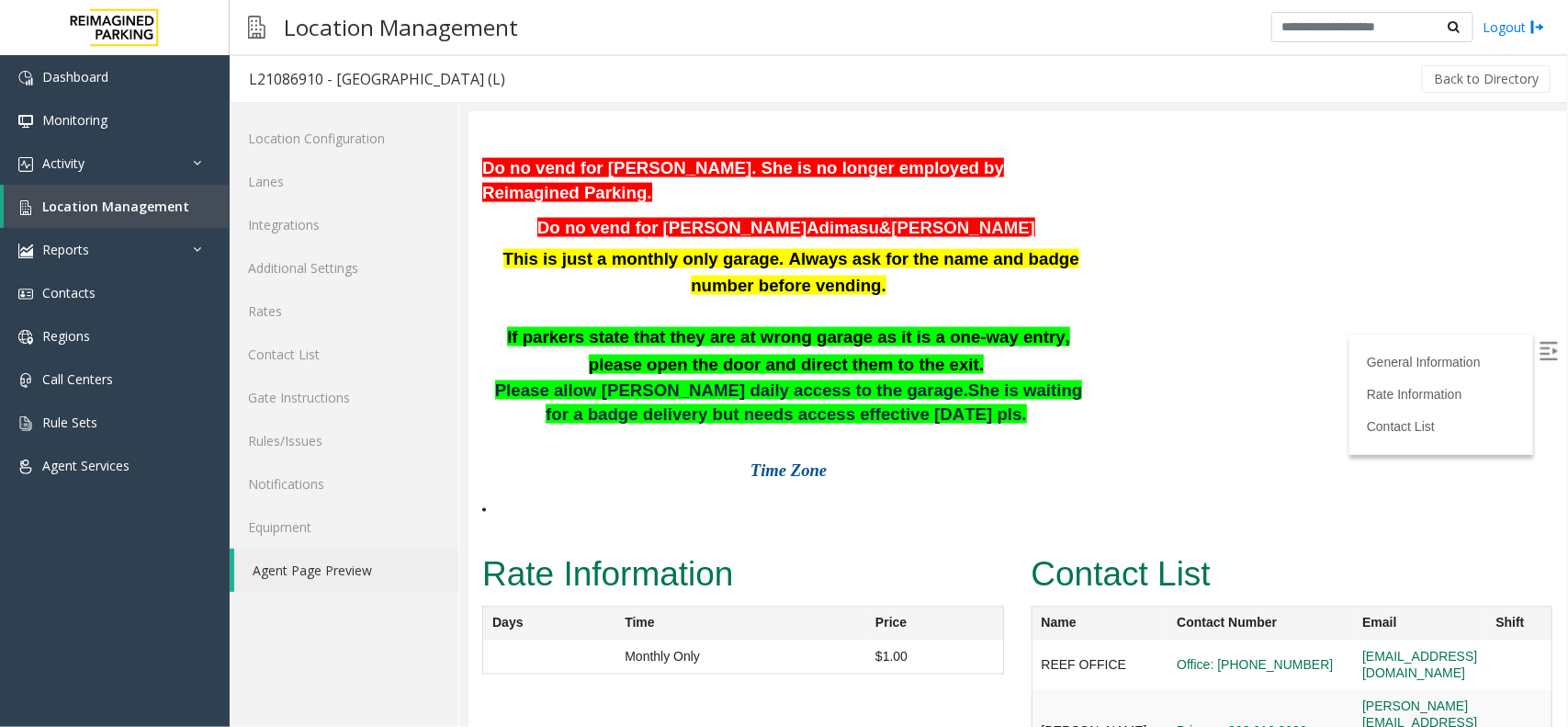
scroll to position [1337, 0]
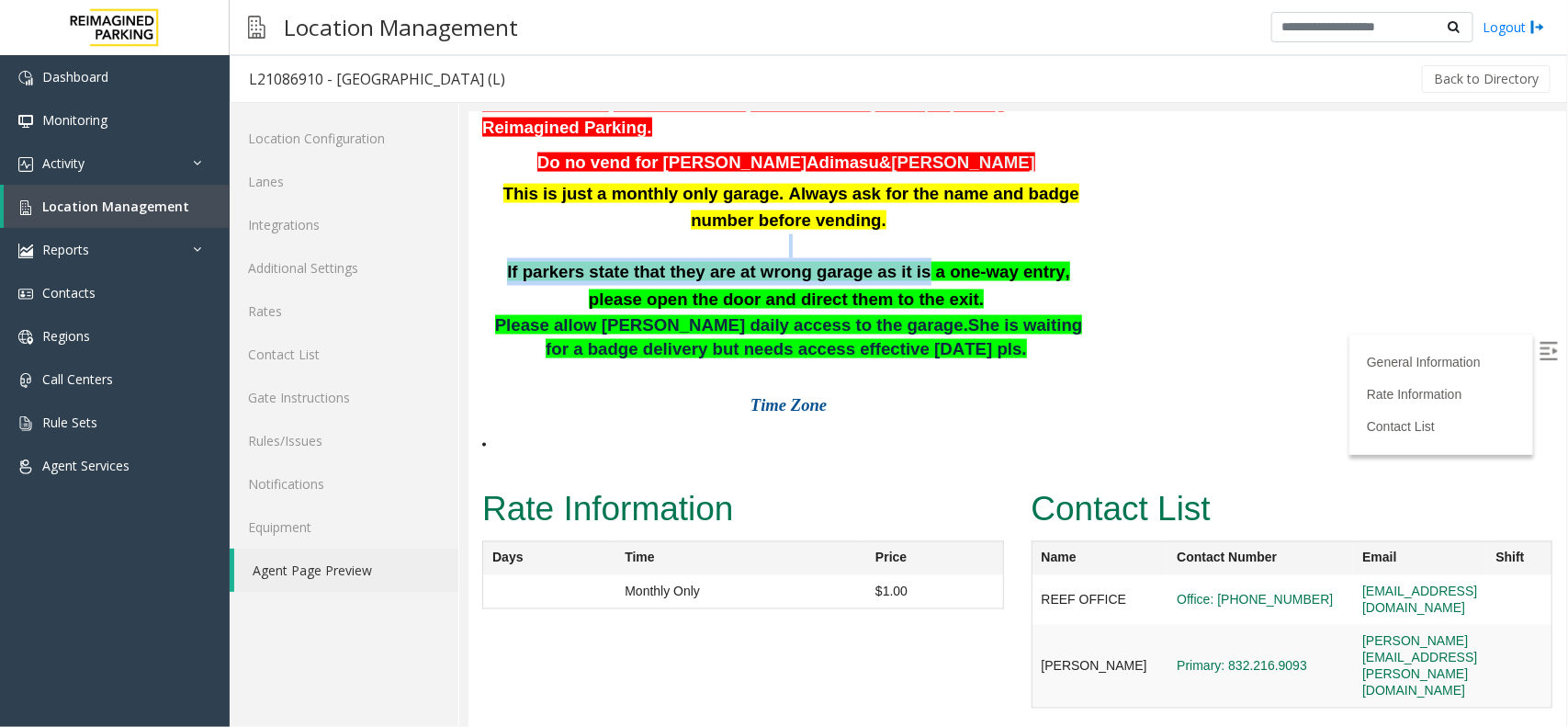
drag, startPoint x: 860, startPoint y: 306, endPoint x: 1027, endPoint y: 289, distance: 167.9
click at [1027, 289] on div "This is just a monthly only garage. Always ask for the name and badge number be…" at bounding box center [788, 245] width 613 height 133
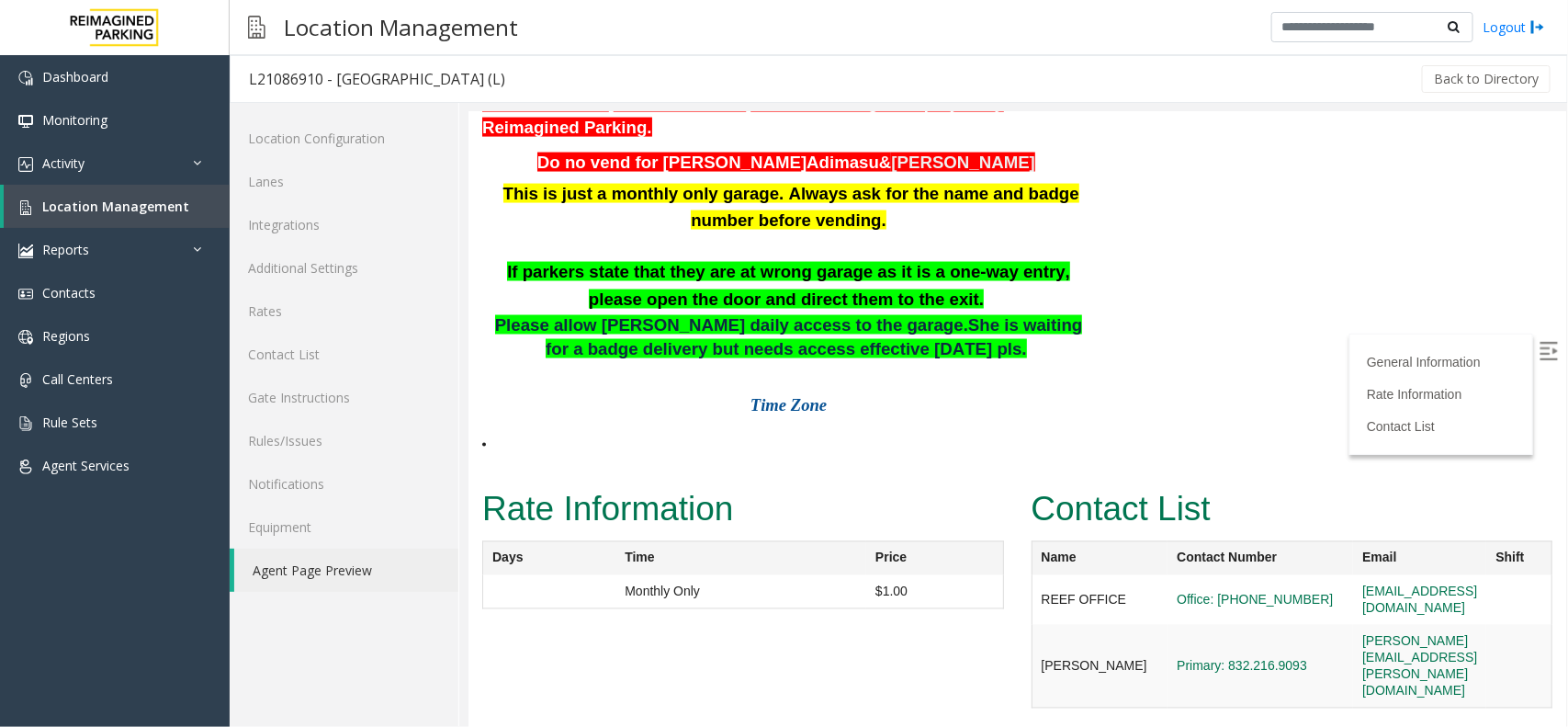
click at [923, 312] on p "If parkers state that they are at wrong garage as it is a one-way entry, please…" at bounding box center [788, 285] width 613 height 55
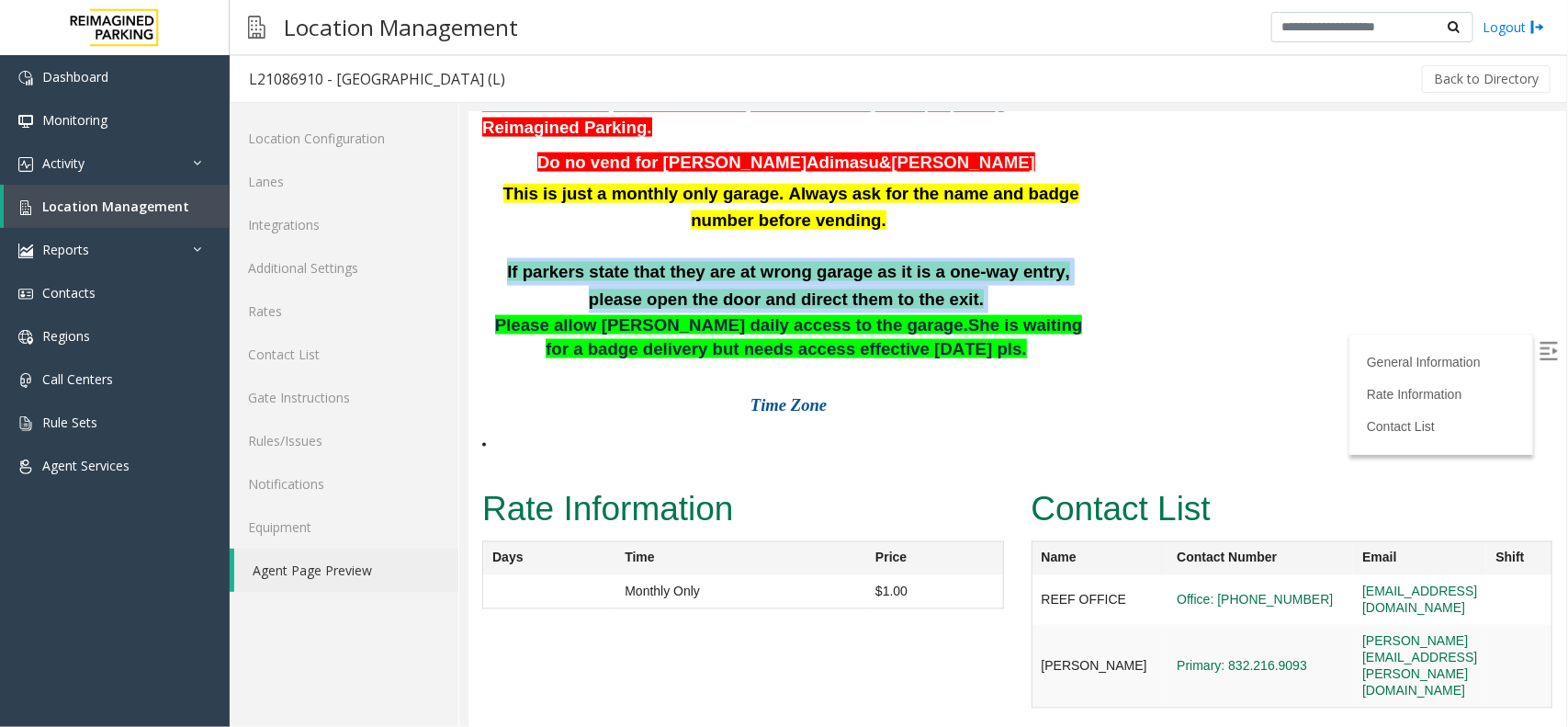
drag, startPoint x: 916, startPoint y: 329, endPoint x: 470, endPoint y: 295, distance: 447.3
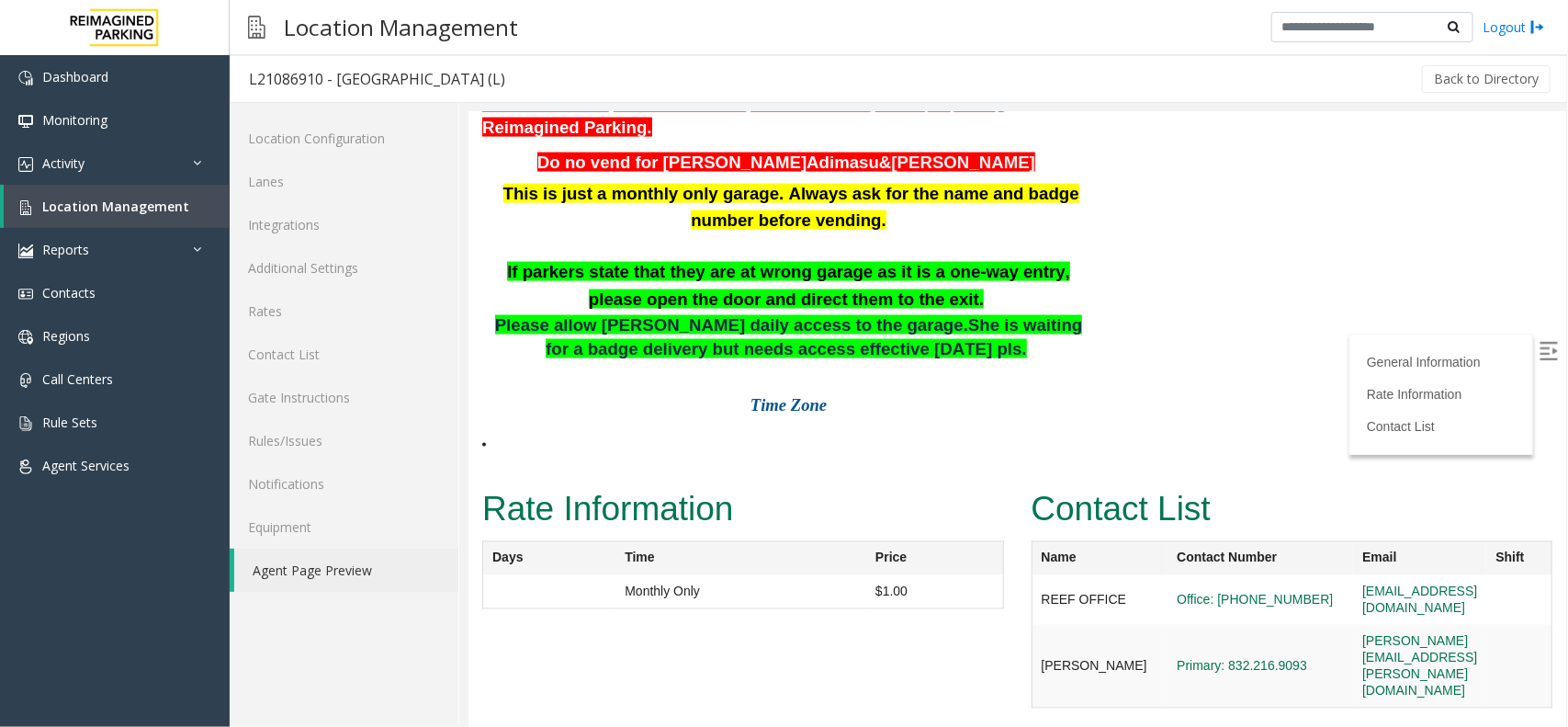
click at [569, 258] on p at bounding box center [788, 245] width 613 height 24
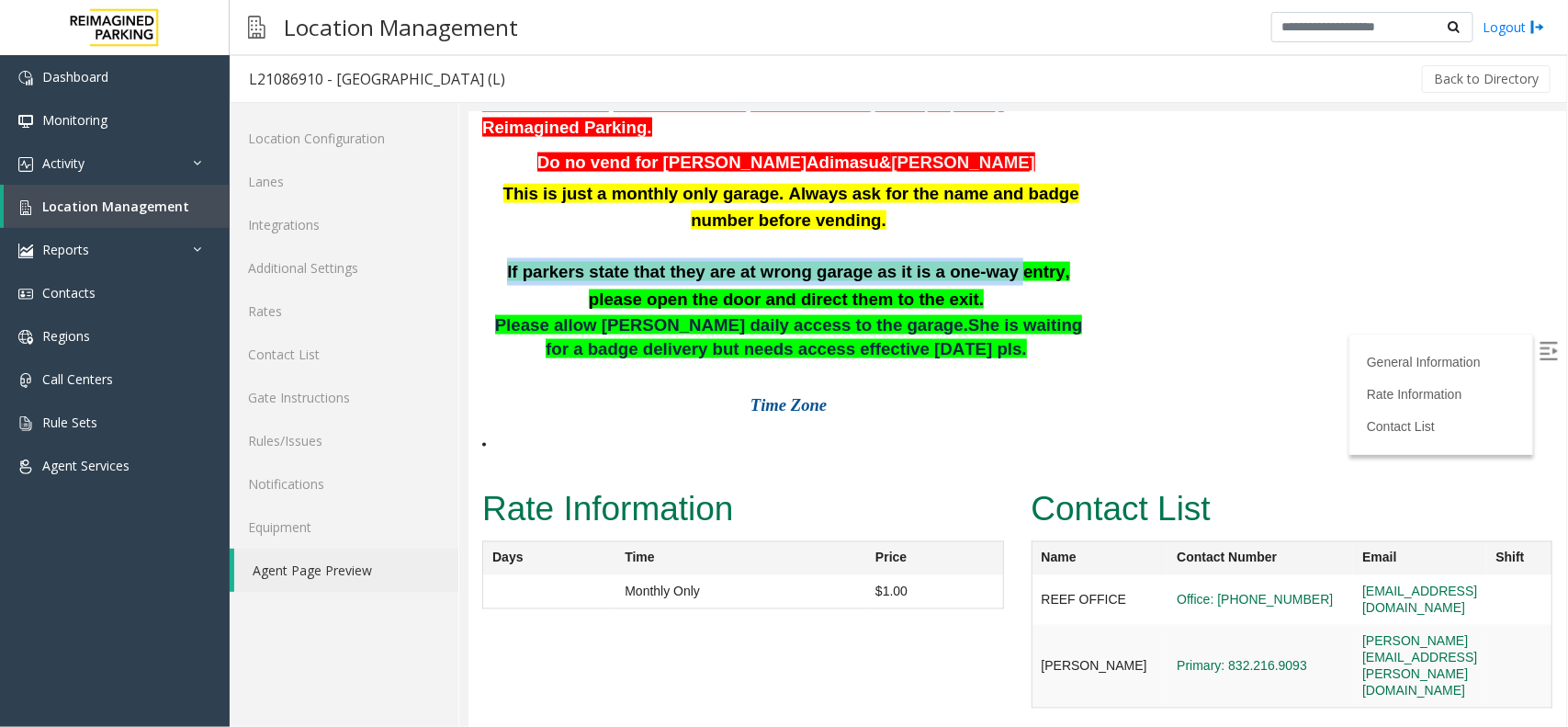
drag, startPoint x: 487, startPoint y: 303, endPoint x: 945, endPoint y: 319, distance: 458.3
click at [945, 312] on p "If parkers state that they are at wrong garage as it is a one-way entry, please…" at bounding box center [788, 285] width 613 height 55
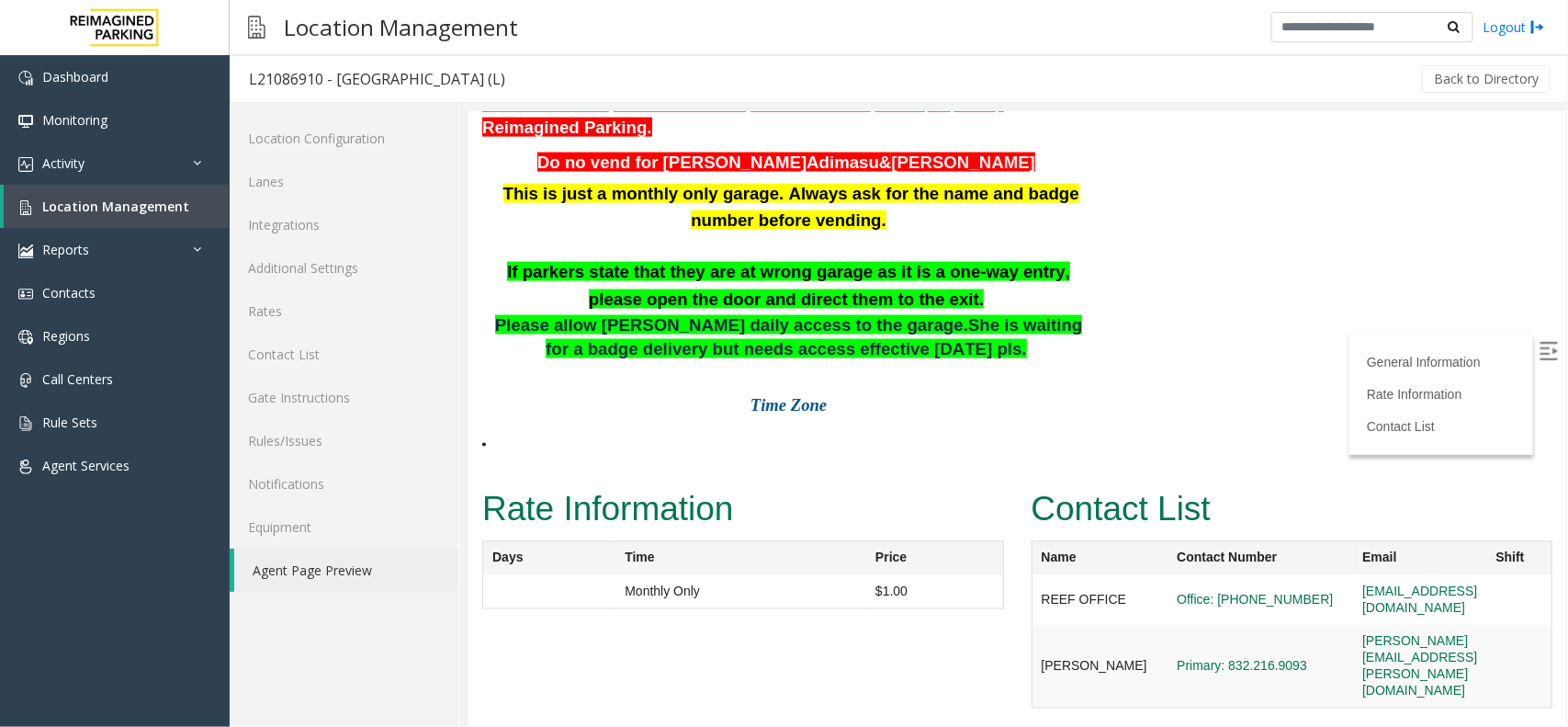
click at [940, 312] on p "If parkers state that they are at wrong garage as it is a one-way entry, please…" at bounding box center [788, 285] width 613 height 55
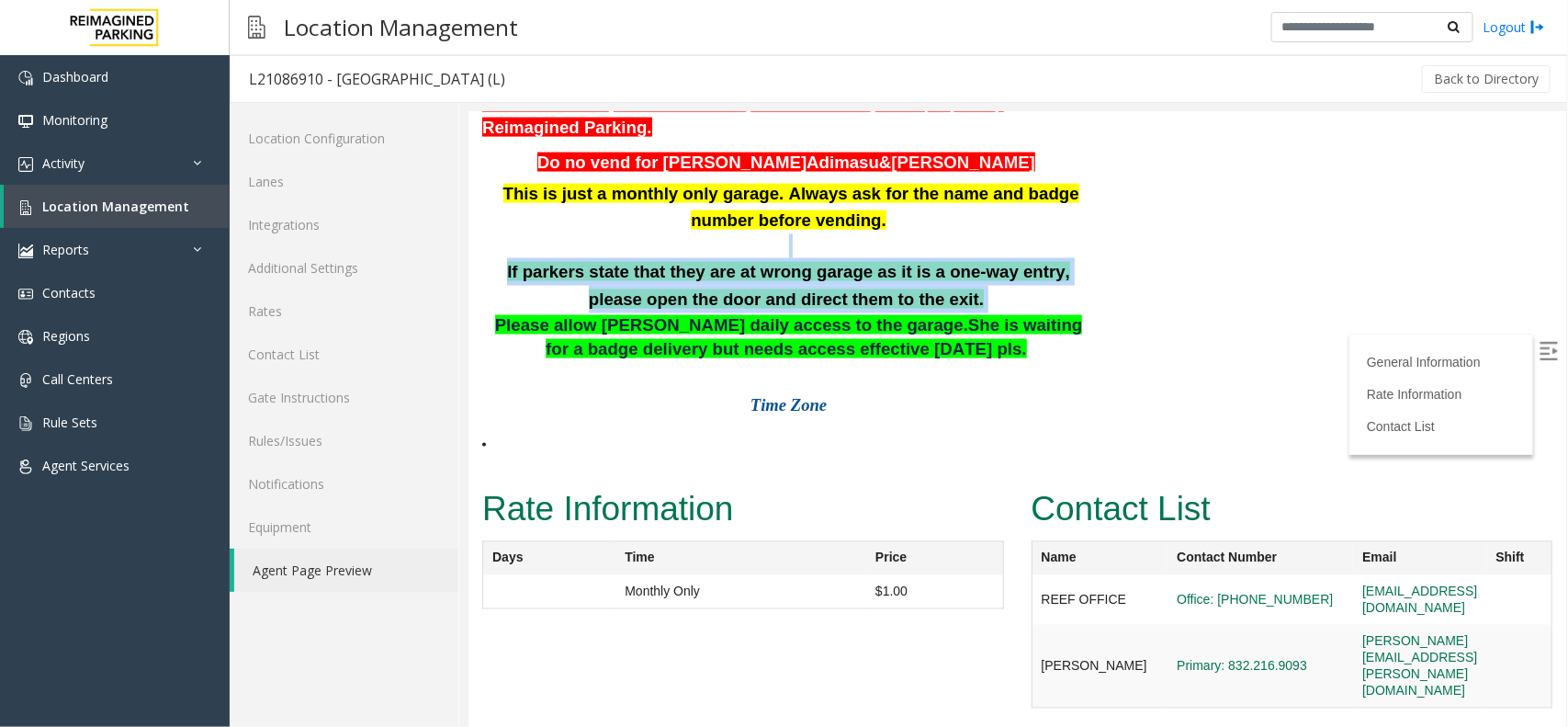
drag, startPoint x: 914, startPoint y: 330, endPoint x: 595, endPoint y: 283, distance: 322.4
click at [595, 283] on div "This is just a monthly only garage. Always ask for the name and badge number be…" at bounding box center [788, 245] width 613 height 133
click at [559, 258] on p at bounding box center [788, 245] width 613 height 24
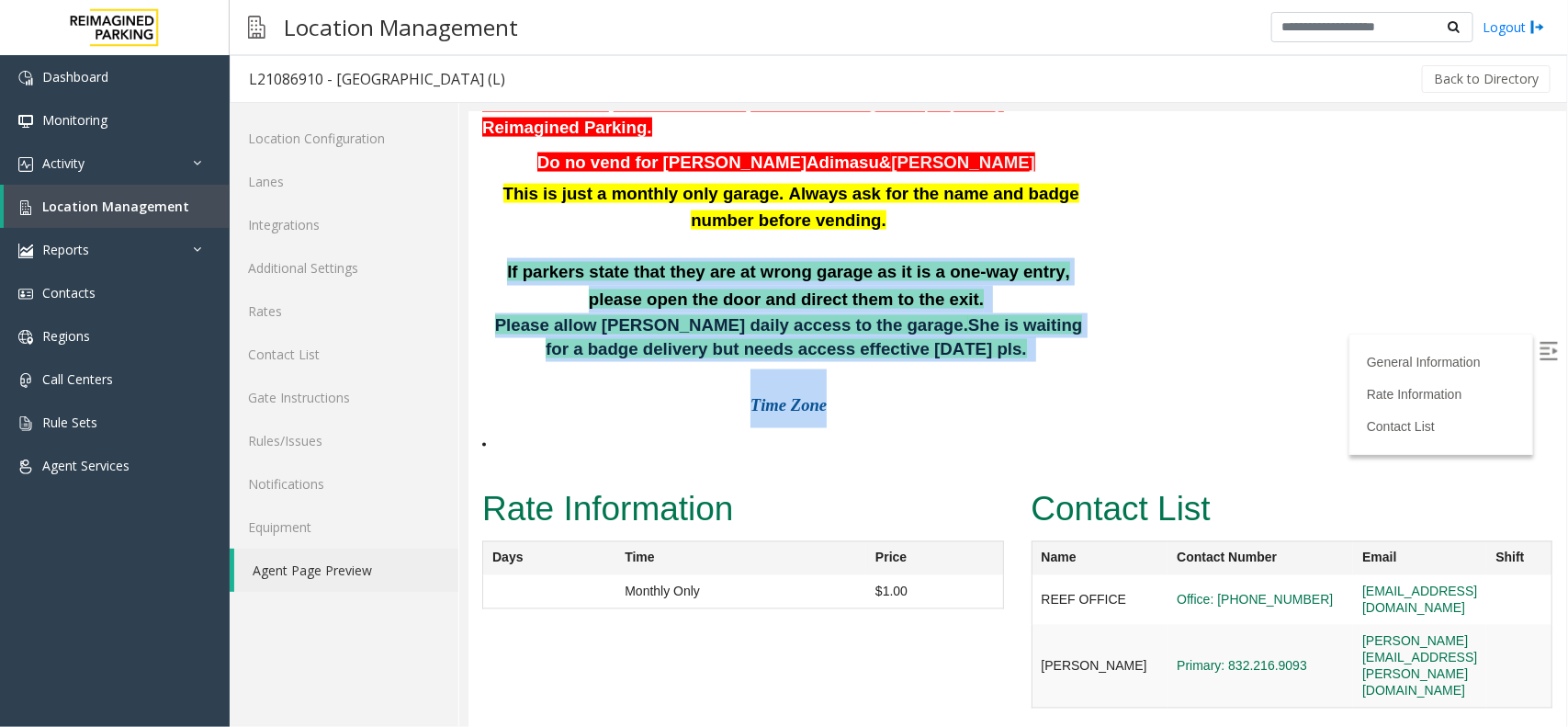
drag, startPoint x: 487, startPoint y: 298, endPoint x: 1049, endPoint y: 439, distance: 579.4
click at [991, 409] on p "Time Zone" at bounding box center [788, 397] width 613 height 59
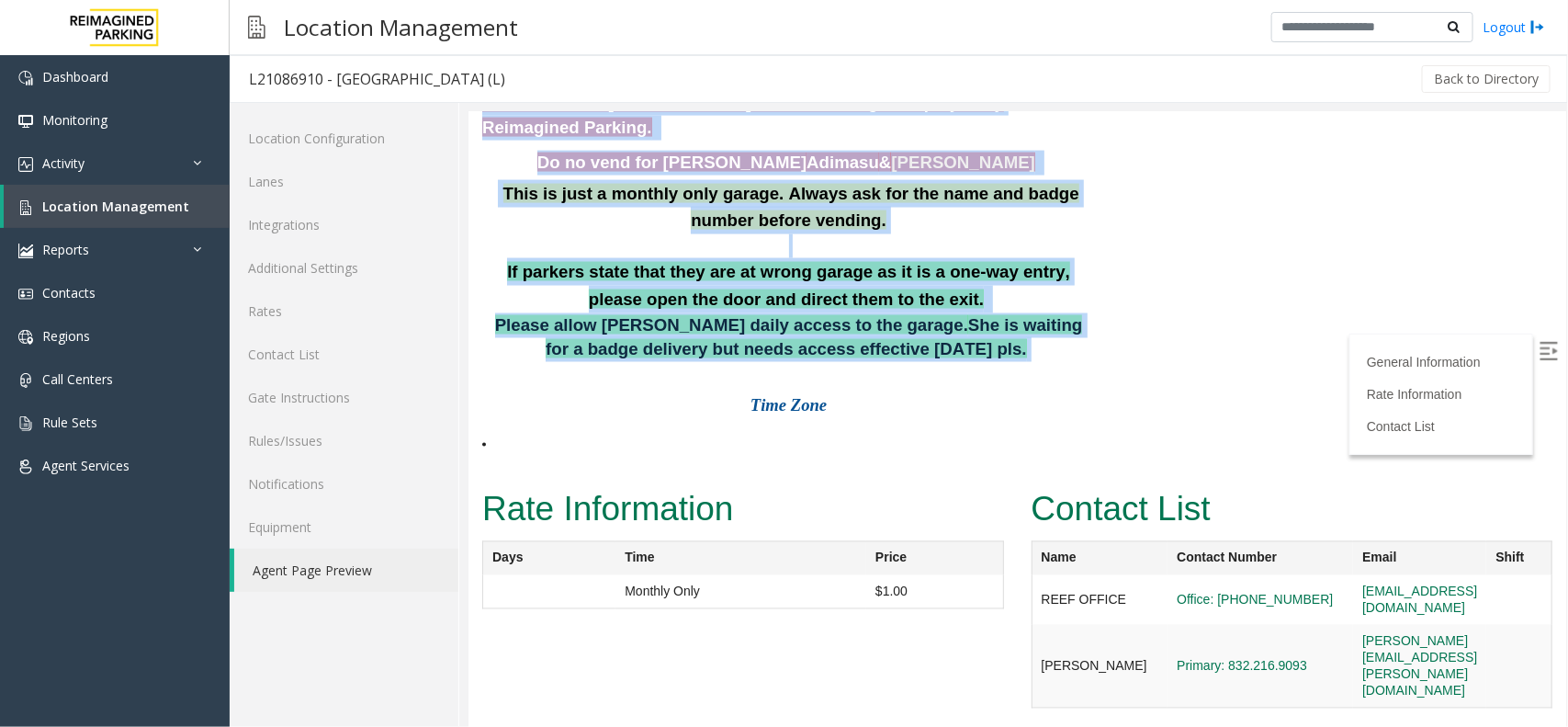
drag, startPoint x: 954, startPoint y: 396, endPoint x: 460, endPoint y: 309, distance: 501.6
click at [566, 258] on p at bounding box center [788, 245] width 613 height 24
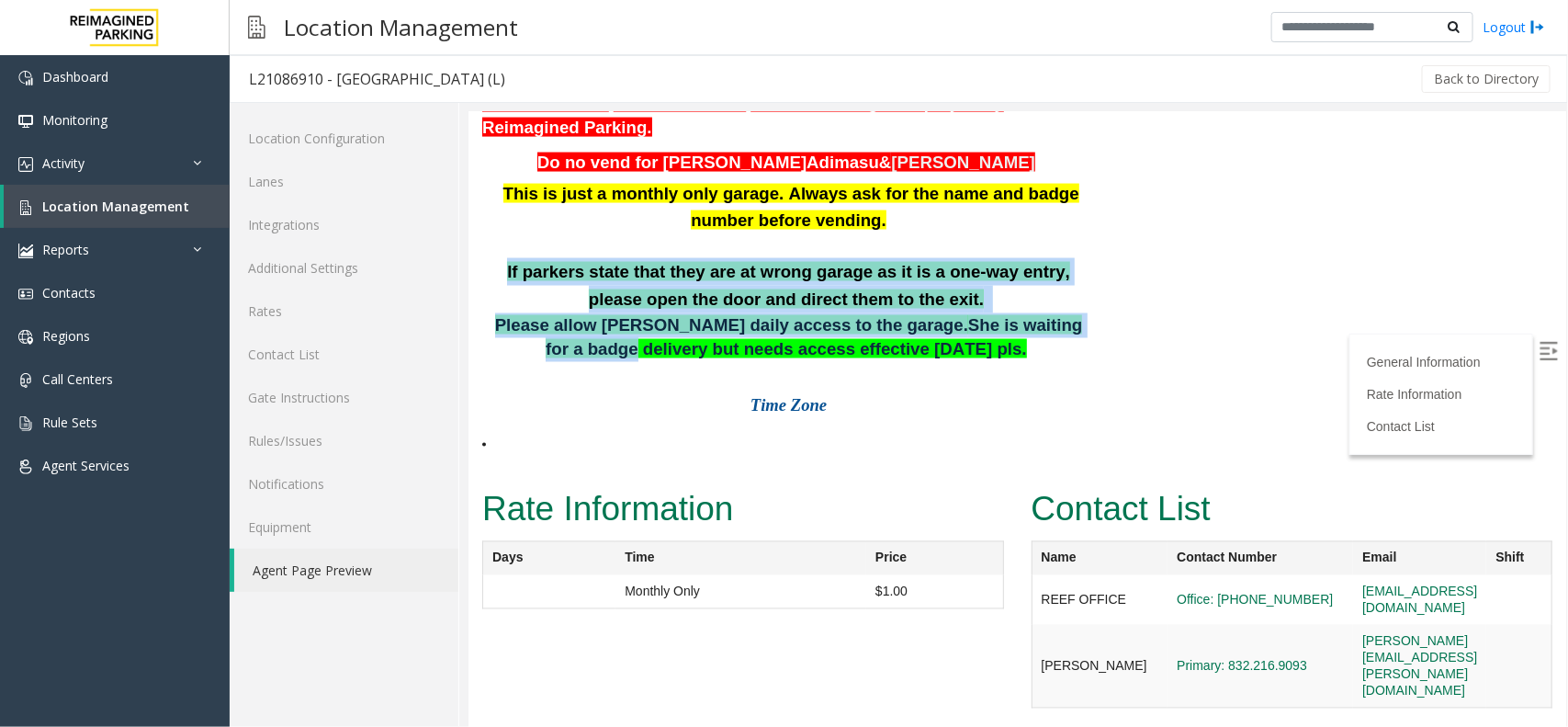
drag, startPoint x: 486, startPoint y: 293, endPoint x: 1063, endPoint y: 361, distance: 581.0
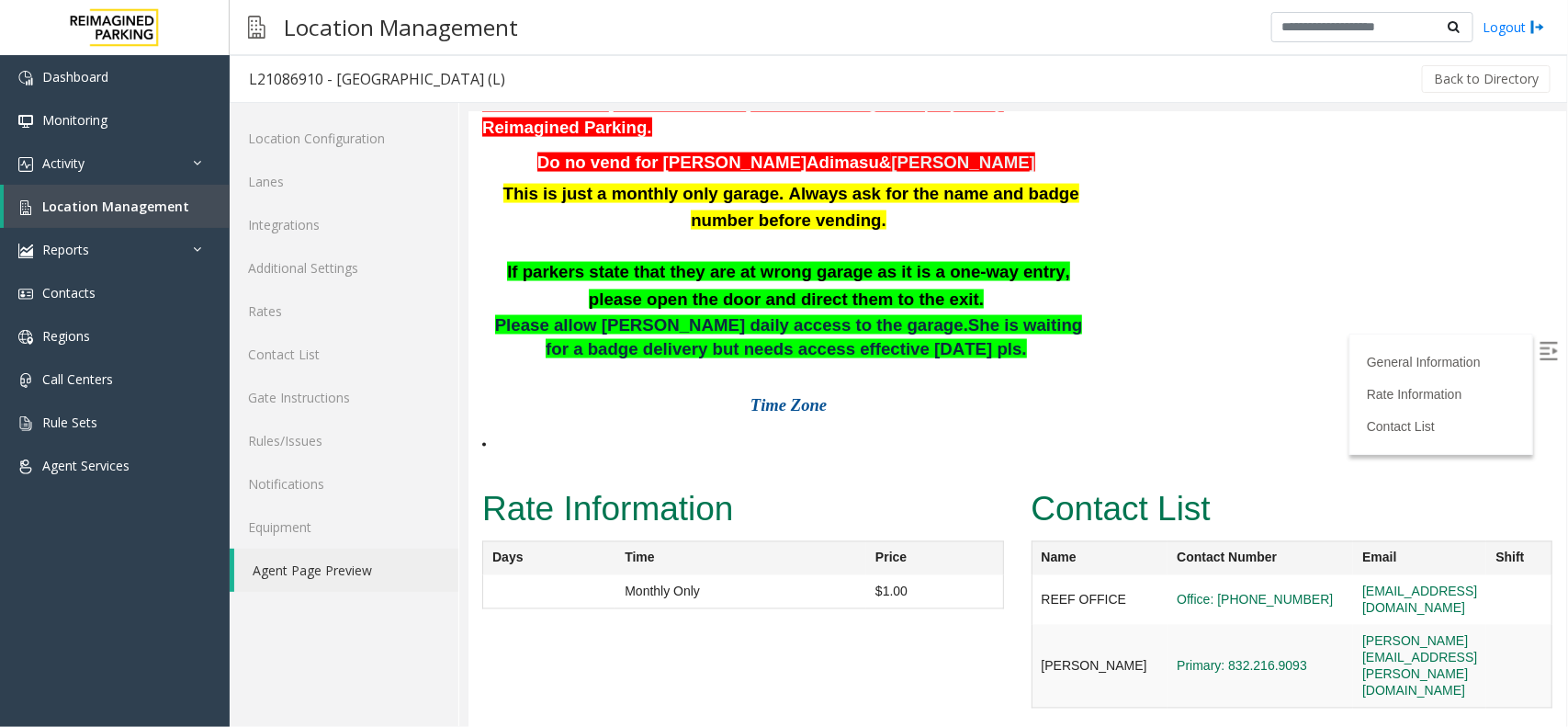
click at [946, 398] on div "Please allow [PERSON_NAME] daily access to the garage. She is waiting for a bad…" at bounding box center [788, 393] width 613 height 163
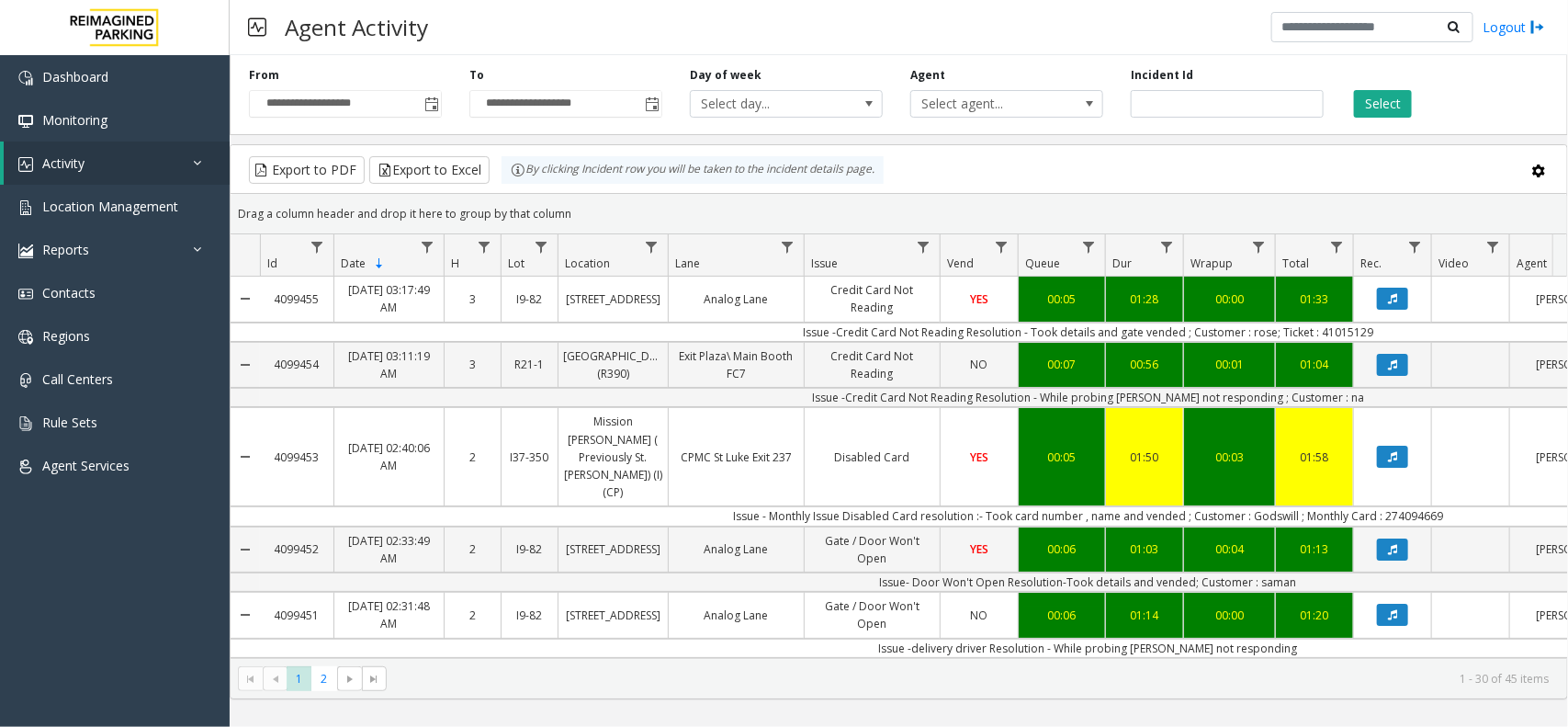
scroll to position [0, 283]
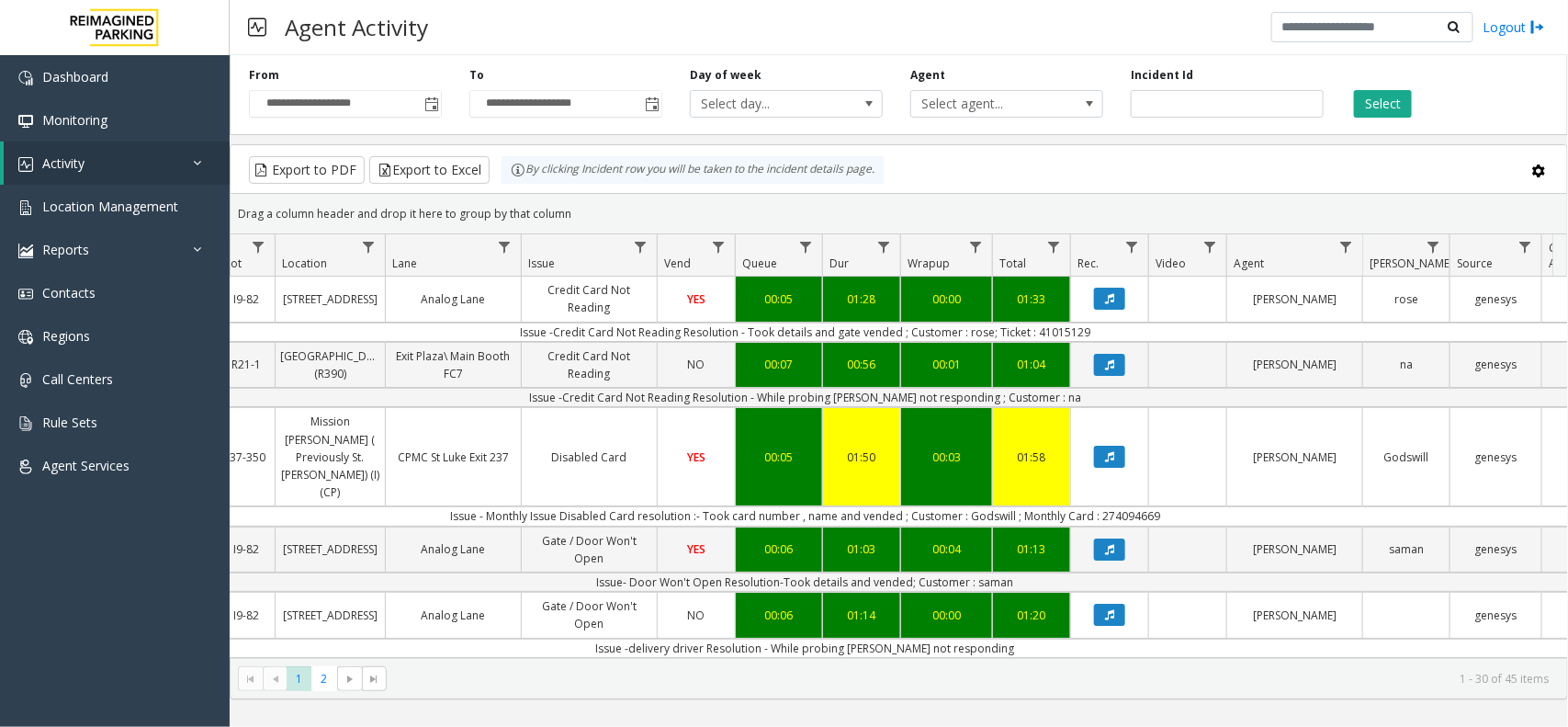
click at [1311, 176] on div "Export to PDF Export to Excel By clicking Incident row you will be taken to the…" at bounding box center [899, 170] width 1306 height 27
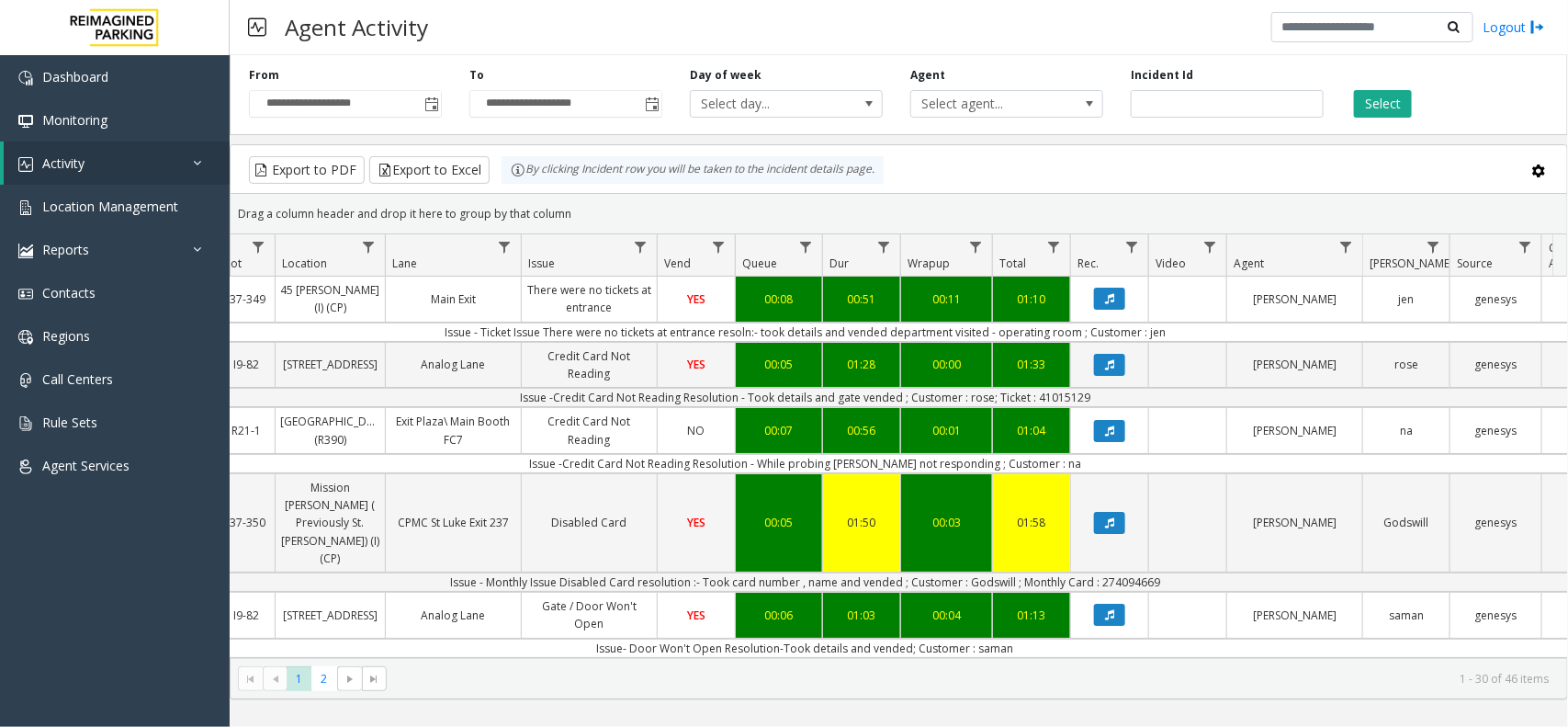
click at [1032, 180] on div "Export to PDF Export to Excel By clicking Incident row you will be taken to the…" at bounding box center [899, 170] width 1306 height 27
click at [1087, 213] on div "Drag a column header and drop it here to group by that column" at bounding box center [898, 214] width 1337 height 32
